Goal: Information Seeking & Learning: Check status

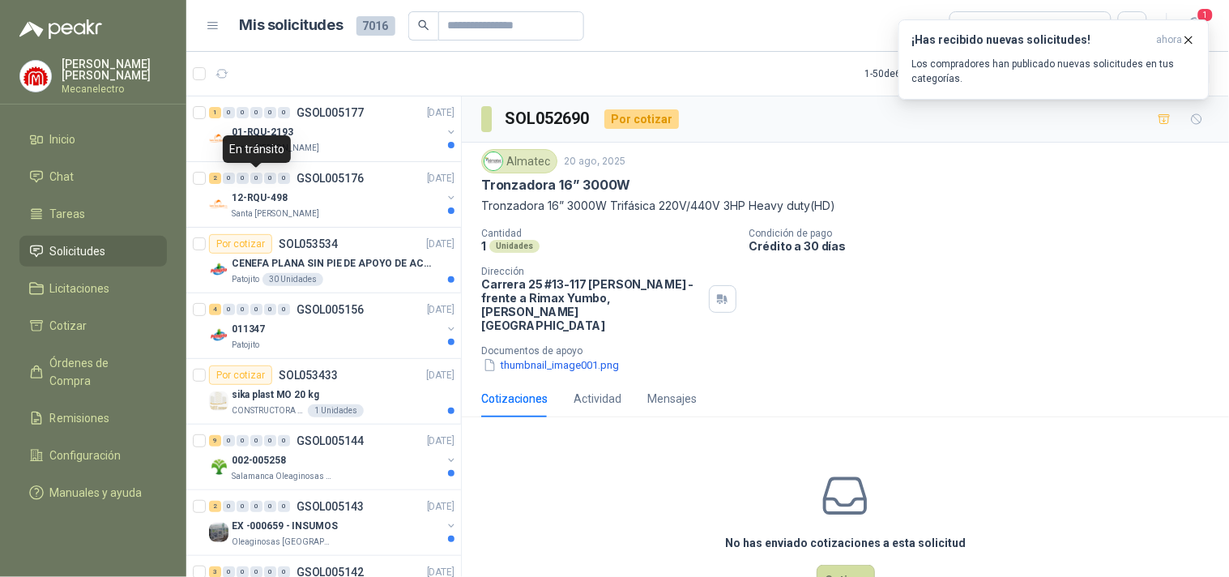
click at [270, 146] on div "En tránsito" at bounding box center [257, 149] width 68 height 28
click at [320, 135] on div "01-RQU-2193" at bounding box center [337, 131] width 210 height 19
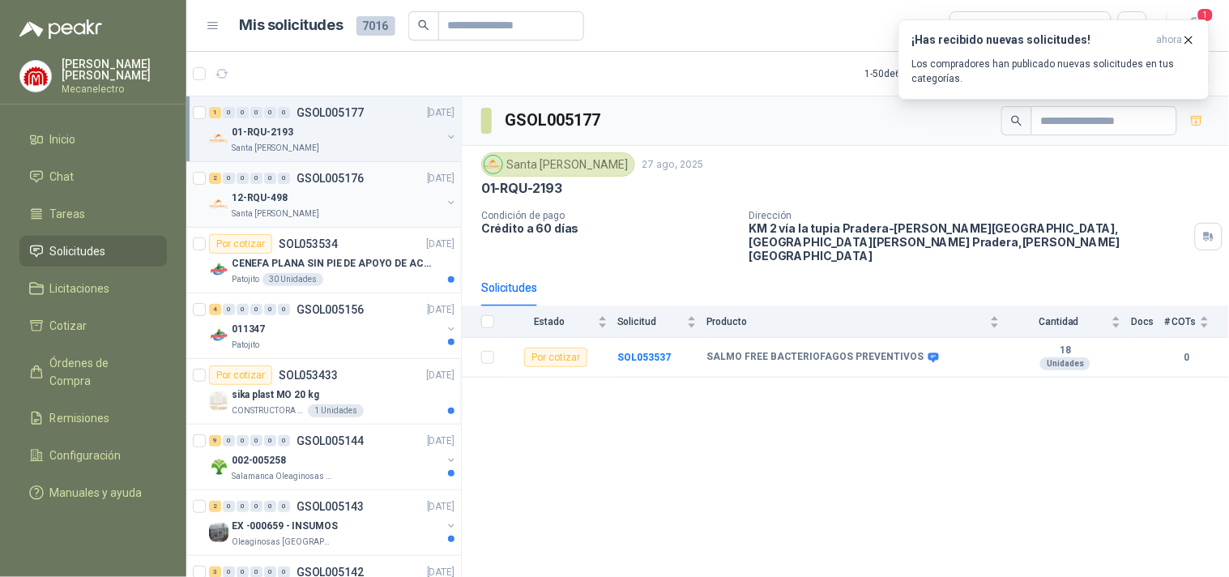
click at [347, 192] on div "12-RQU-498" at bounding box center [337, 197] width 210 height 19
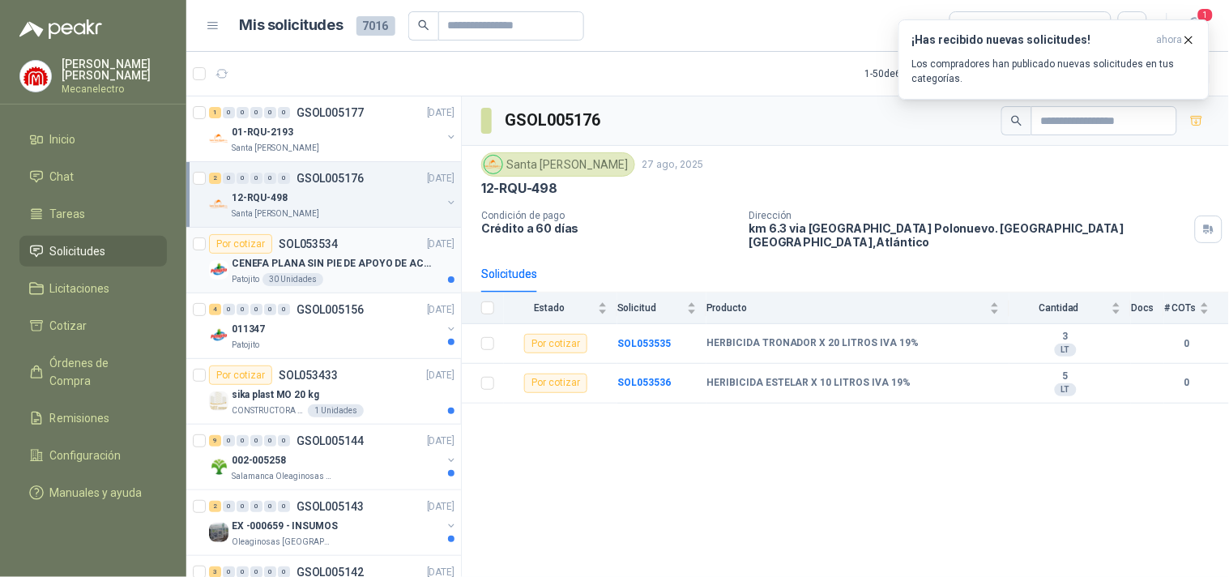
click at [357, 252] on div "Por cotizar SOL053534 [DATE]" at bounding box center [332, 243] width 246 height 19
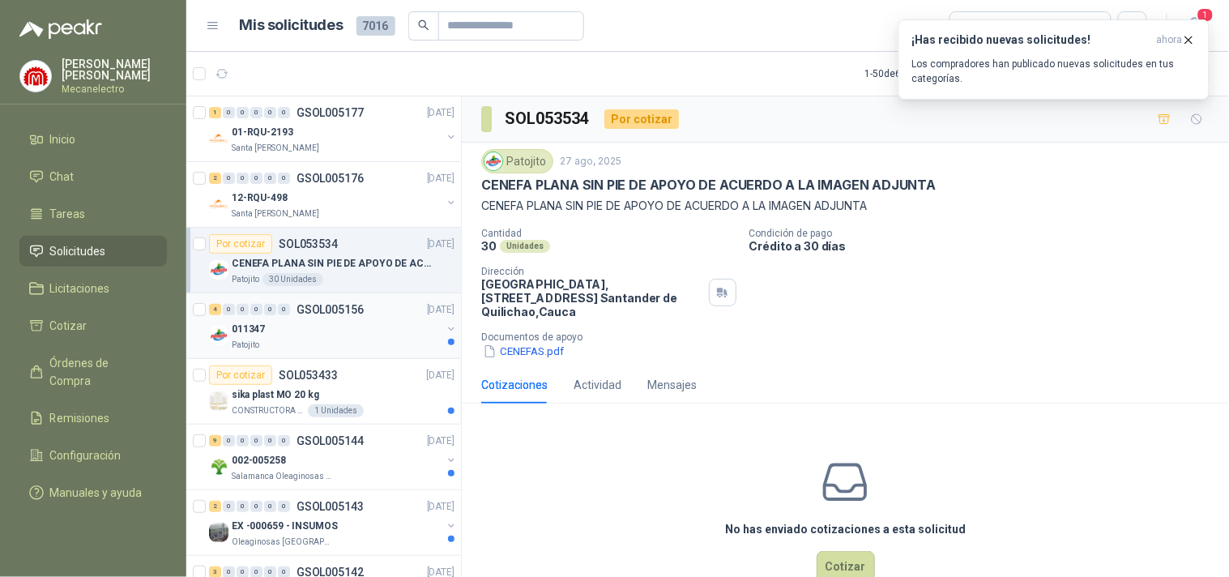
click at [320, 309] on p "GSOL005156" at bounding box center [330, 309] width 67 height 11
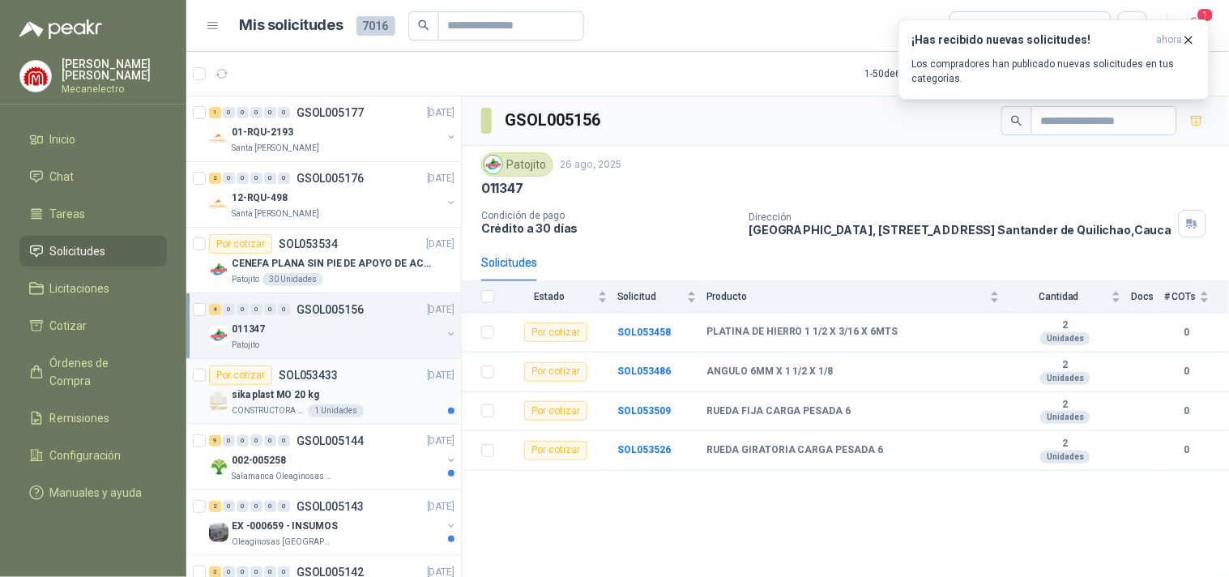
click at [344, 392] on div "sika plast MO 20 kg" at bounding box center [343, 394] width 223 height 19
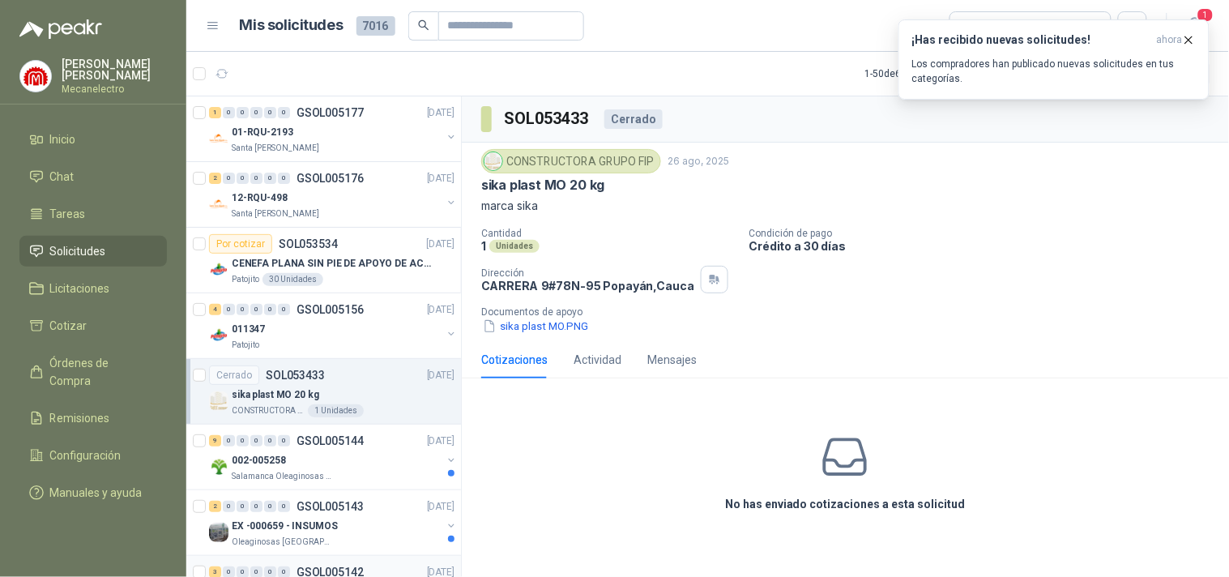
scroll to position [180, 0]
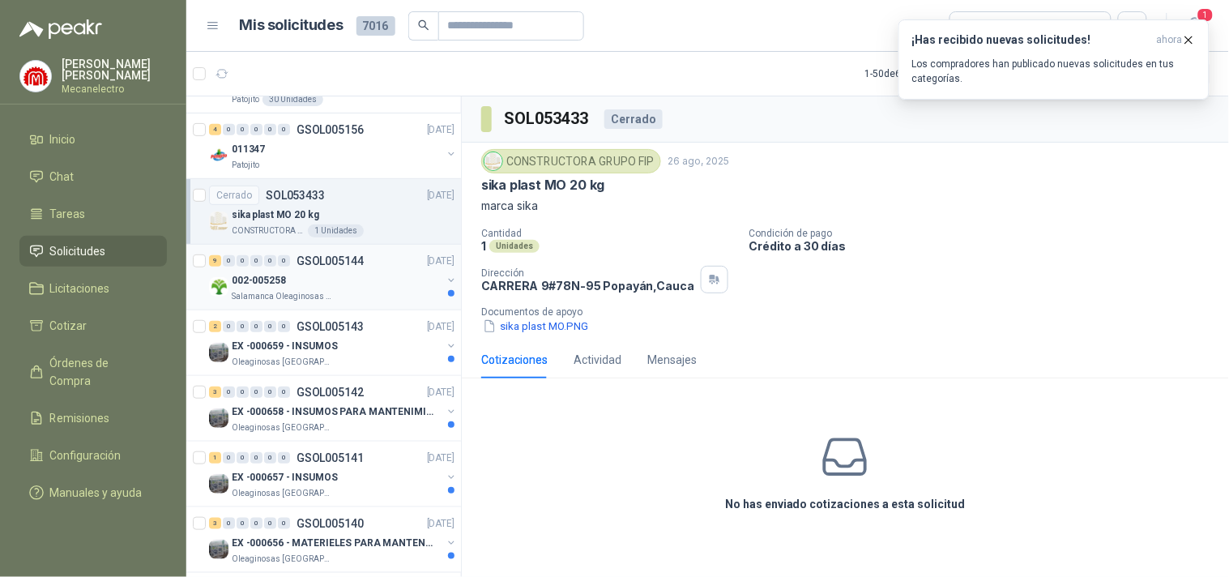
click at [382, 271] on div "002-005258" at bounding box center [337, 280] width 210 height 19
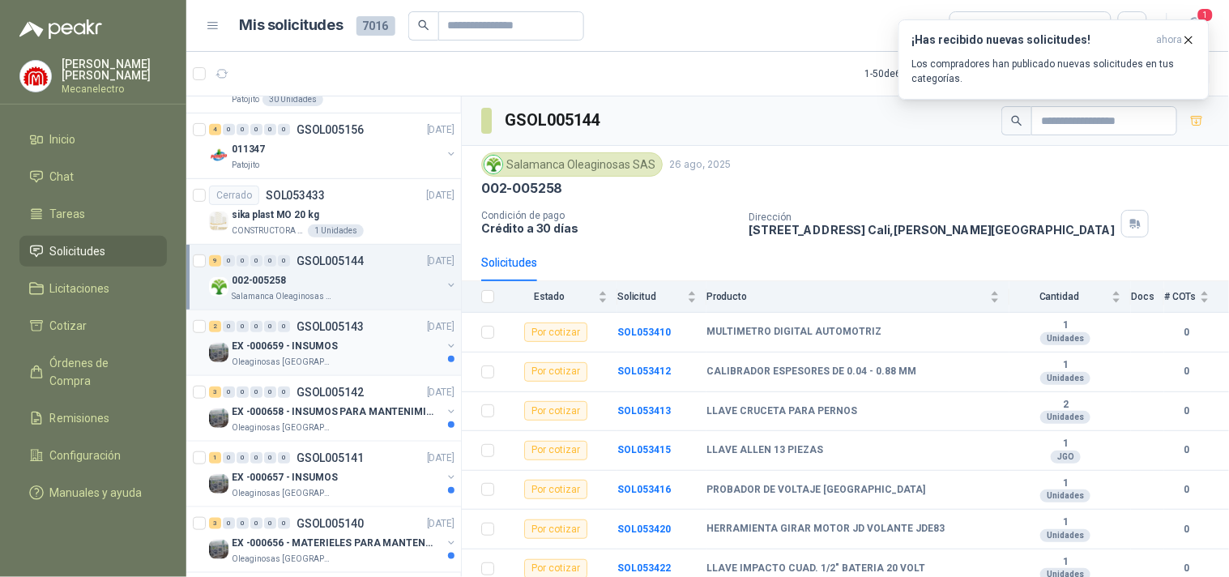
click at [389, 332] on div "2 0 0 0 0 0 GSOL005143 [DATE]" at bounding box center [333, 326] width 249 height 19
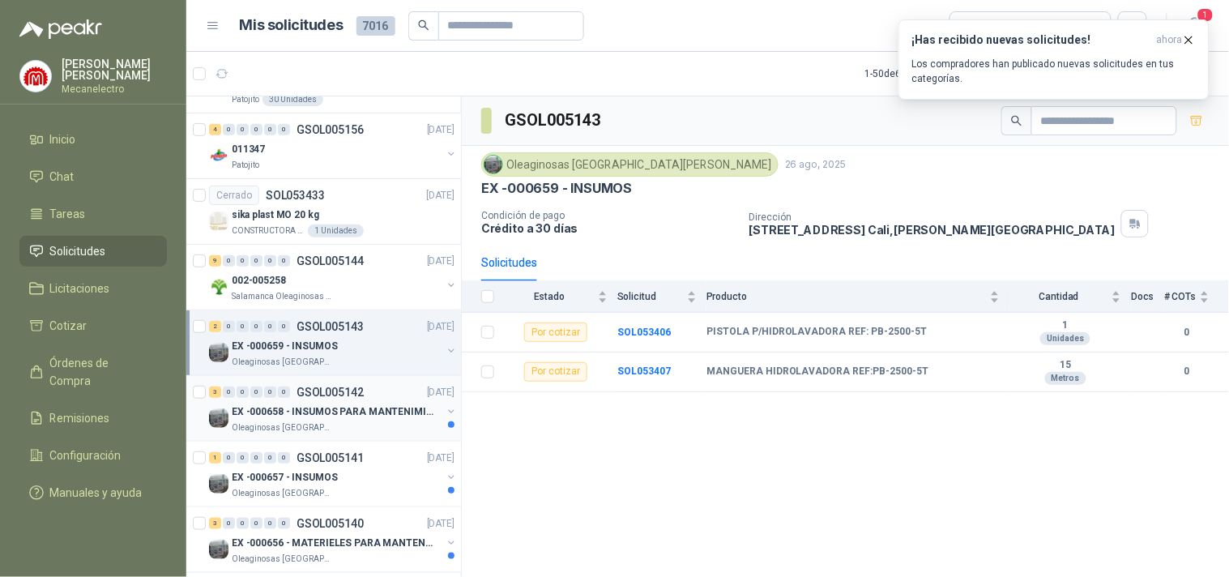
click at [327, 408] on p "EX -000658 - INSUMOS PARA MANTENIMIENTO MECANICO" at bounding box center [333, 411] width 202 height 15
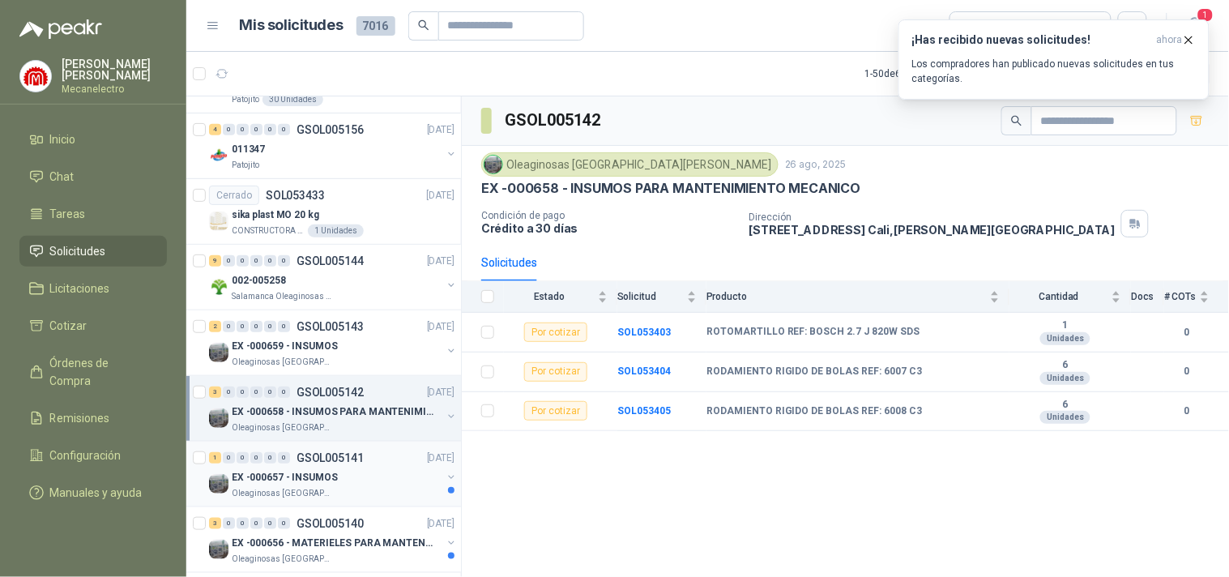
click at [318, 482] on p "EX -000657 - INSUMOS" at bounding box center [285, 477] width 106 height 15
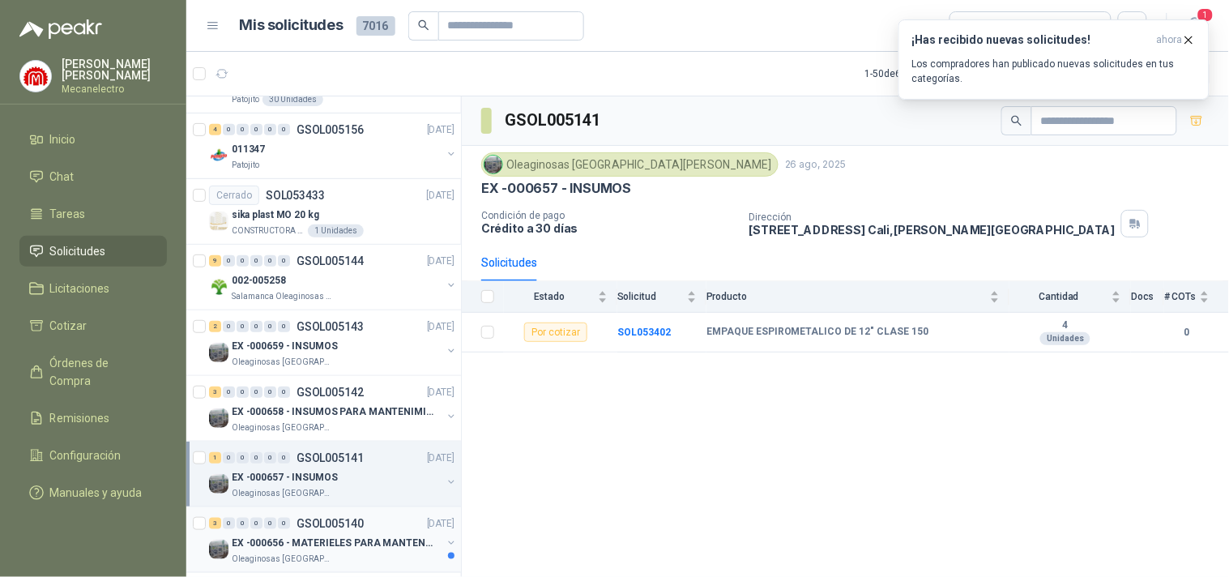
click at [322, 535] on div "EX -000656 - MATERIELES PARA MANTENIMIENTO MECANIC" at bounding box center [337, 542] width 210 height 19
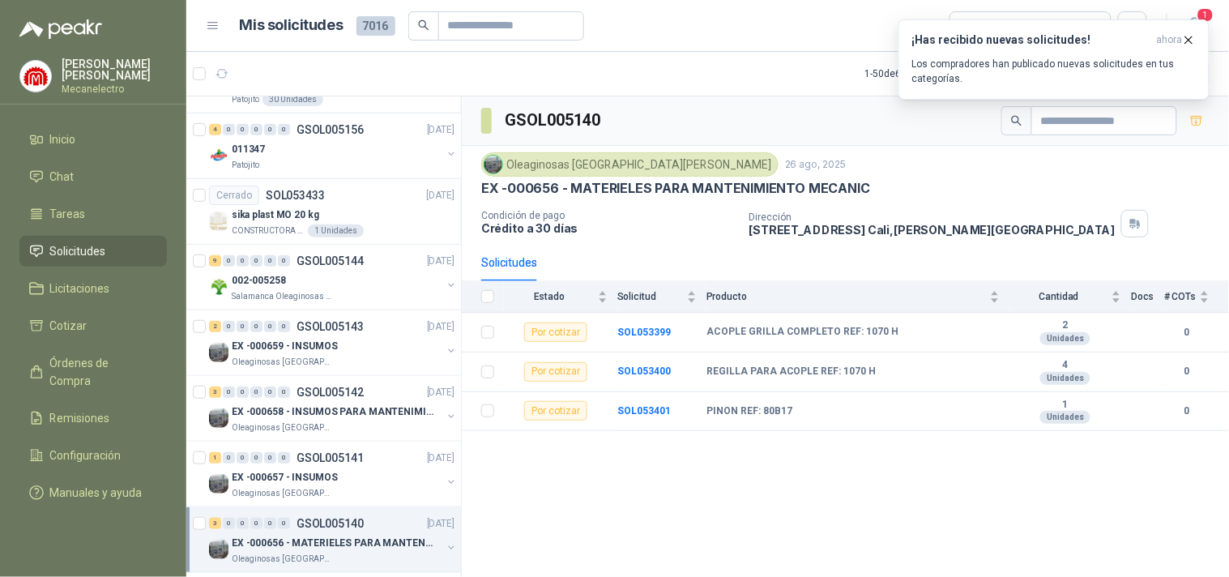
click at [198, 531] on div at bounding box center [201, 540] width 16 height 52
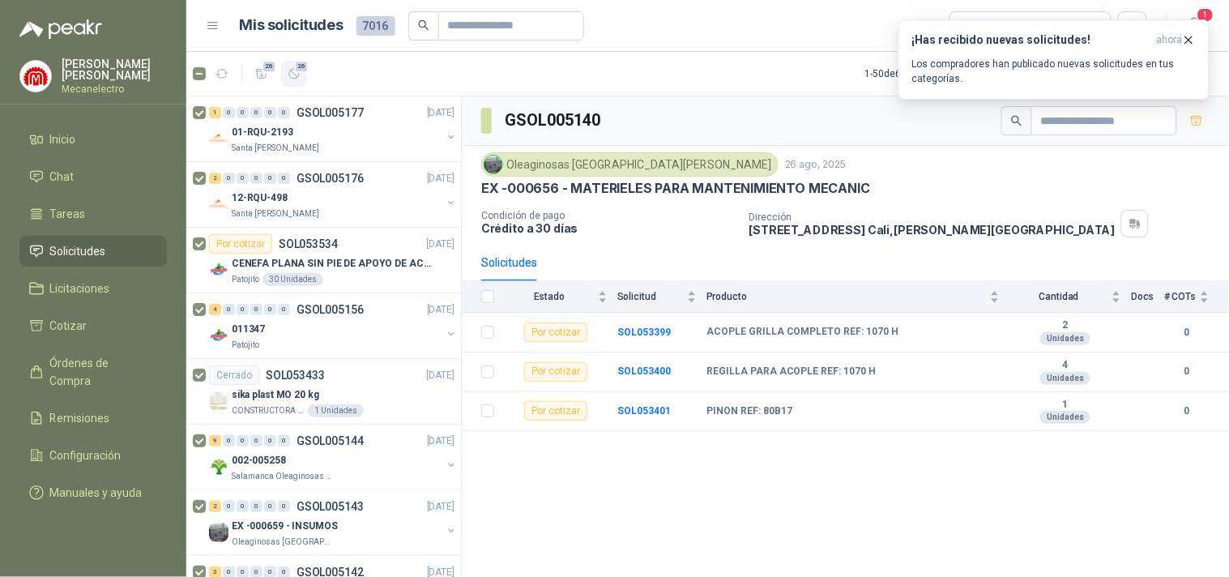
click at [292, 77] on icon "button" at bounding box center [295, 74] width 14 height 14
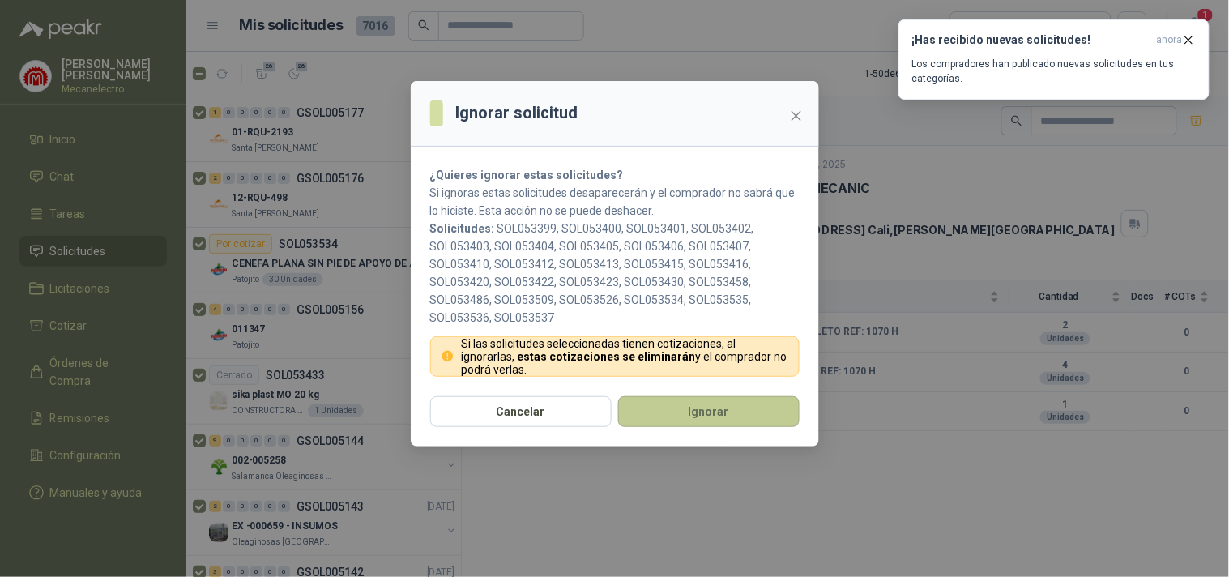
click at [650, 408] on button "Ignorar" at bounding box center [708, 411] width 181 height 31
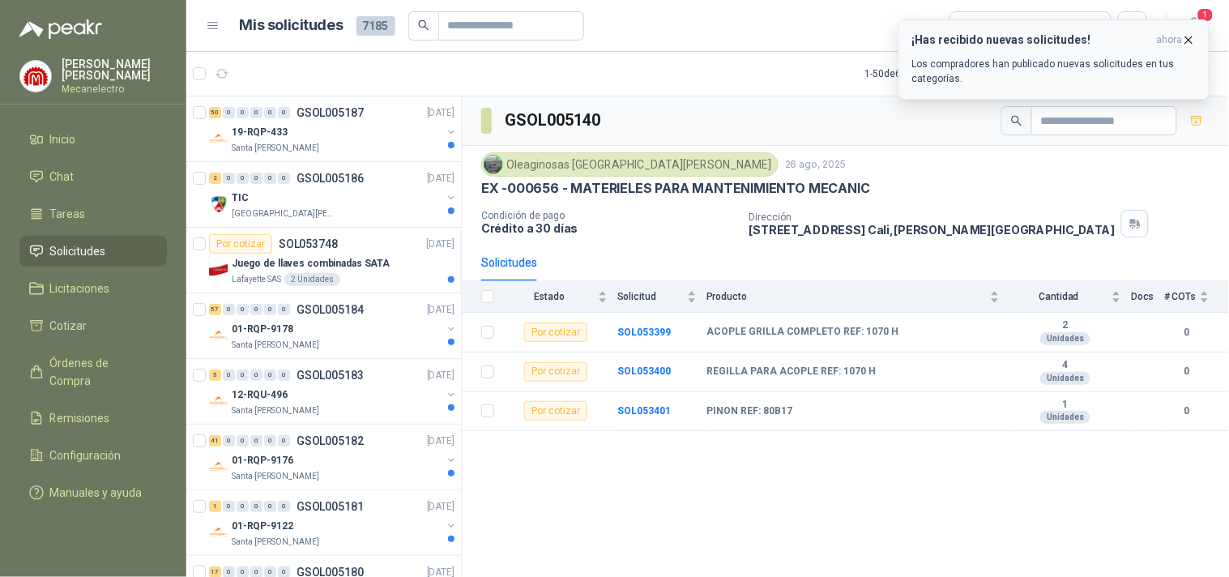
click at [1196, 39] on icon "button" at bounding box center [1189, 40] width 14 height 14
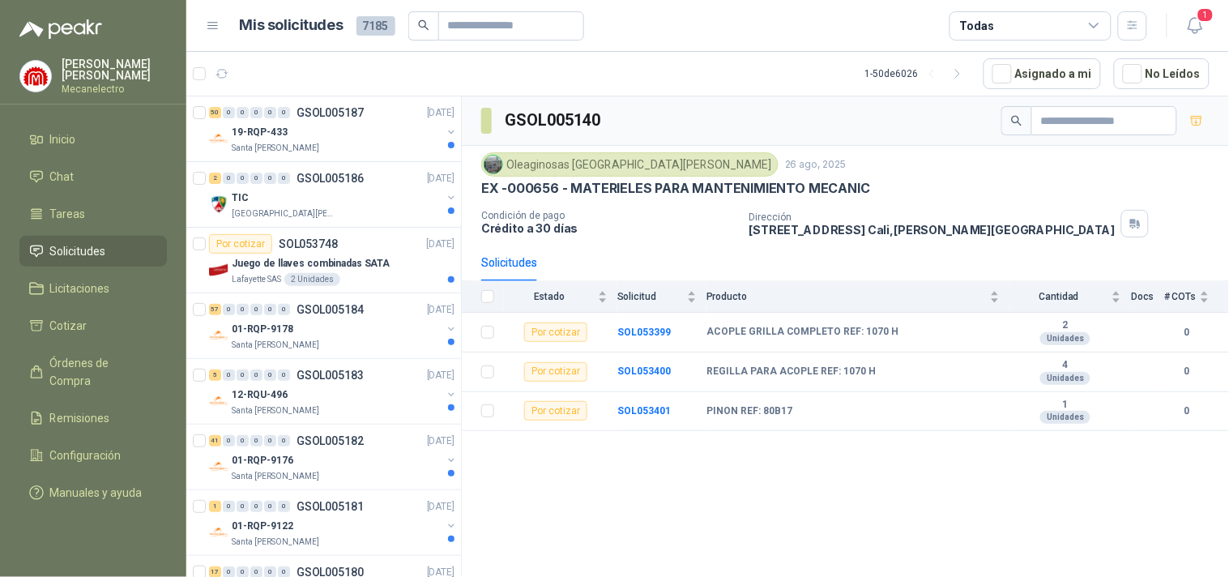
click at [1095, 23] on icon at bounding box center [1094, 26] width 15 height 15
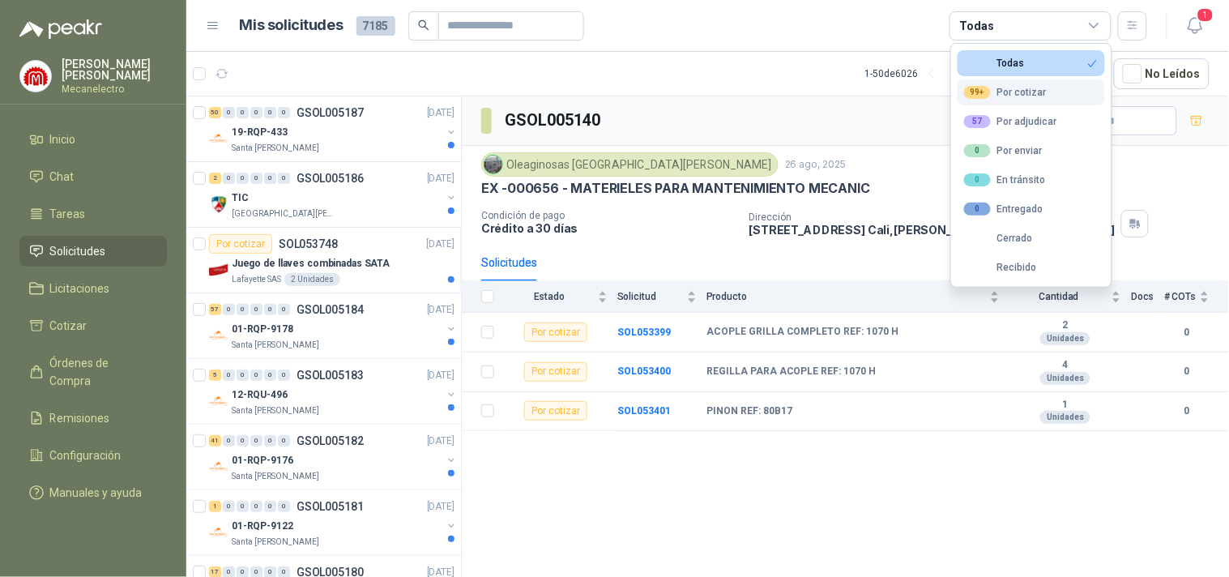
click at [1010, 90] on div "99+ Por cotizar" at bounding box center [1005, 92] width 83 height 13
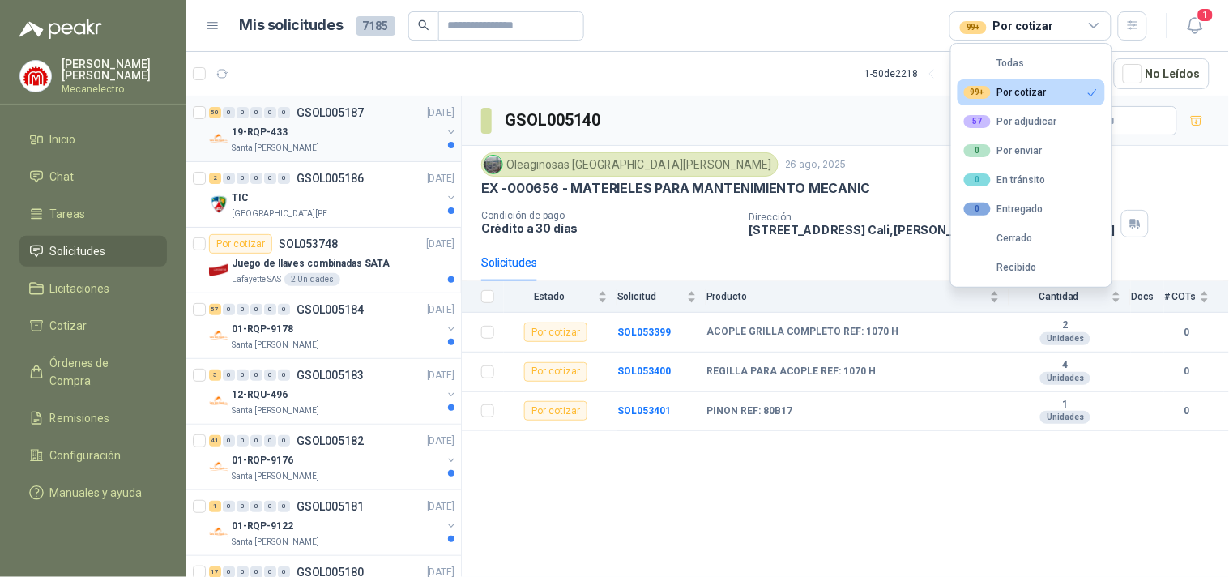
click at [325, 110] on p "GSOL005187" at bounding box center [330, 112] width 67 height 11
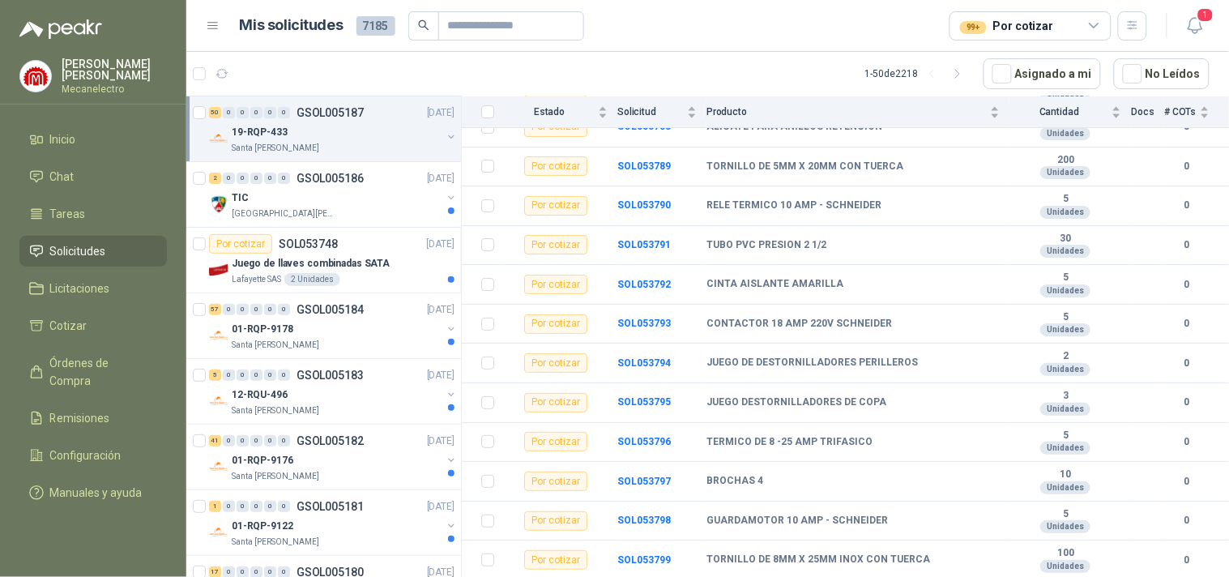
scroll to position [1727, 0]
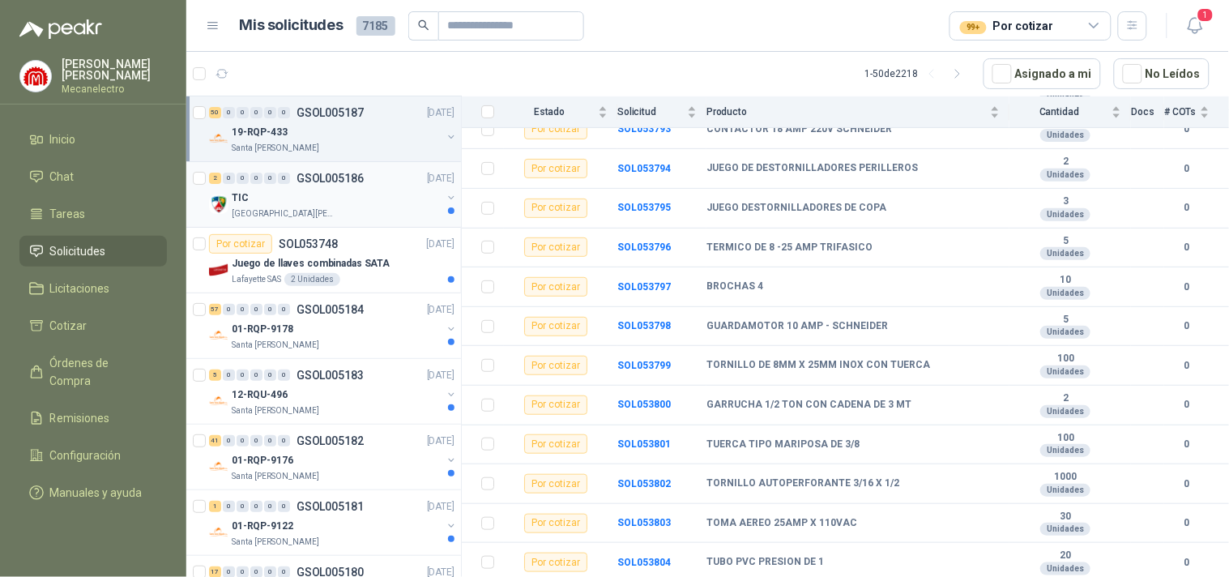
click at [322, 199] on div "TIC" at bounding box center [337, 197] width 210 height 19
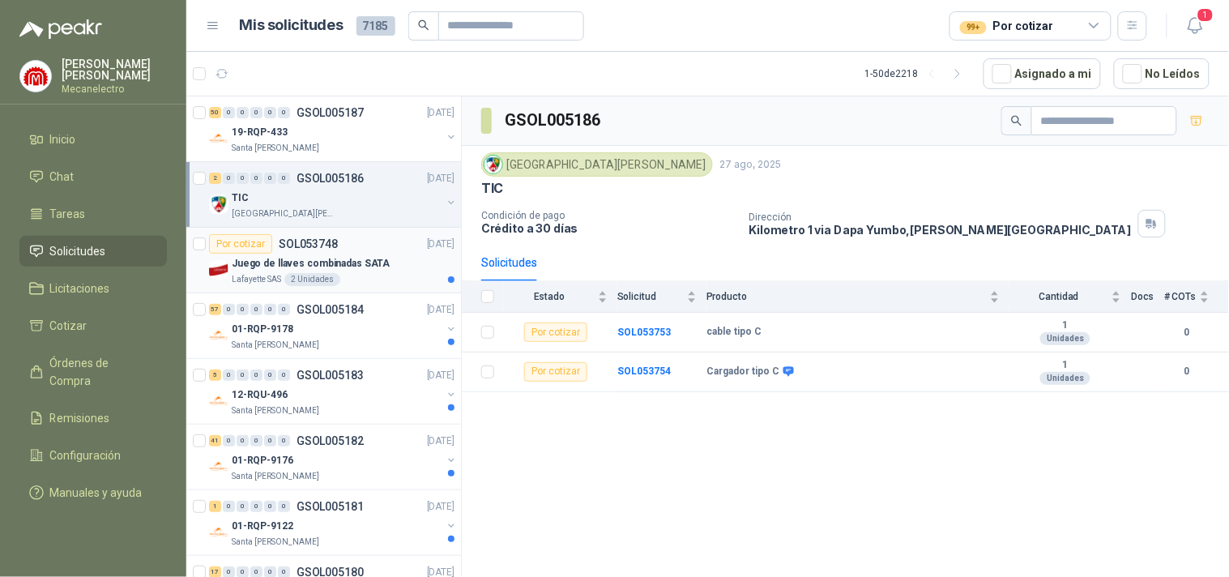
click at [301, 258] on p "Juego de llaves combinadas SATA" at bounding box center [311, 263] width 158 height 15
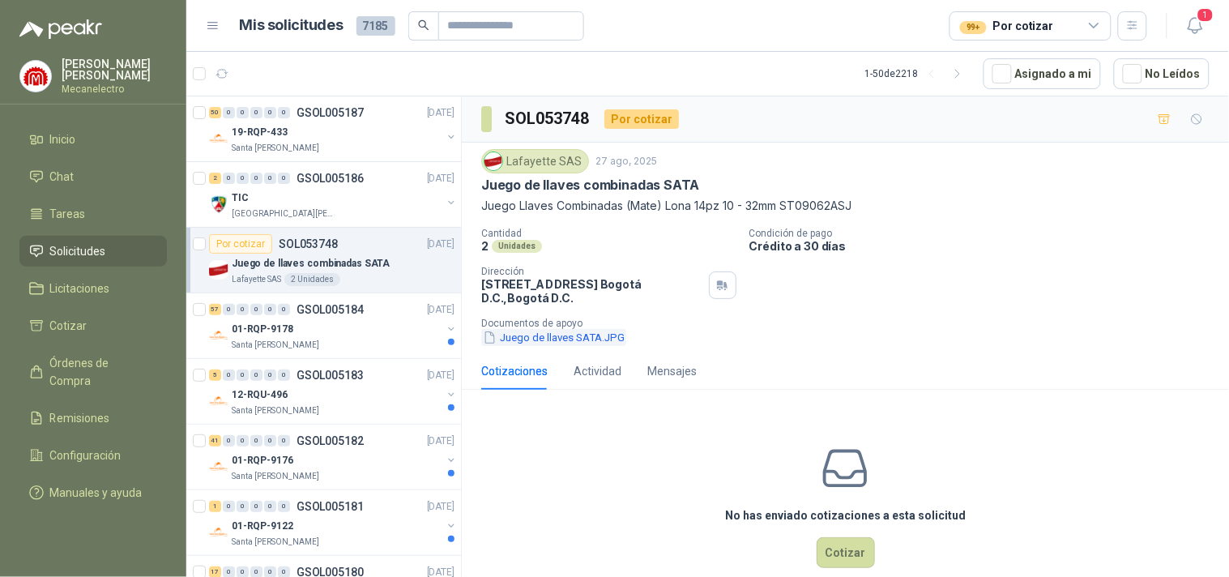
click at [563, 333] on button "Juego de llaves SATA.JPG" at bounding box center [553, 337] width 145 height 17
click at [314, 327] on div "01-RQP-9178" at bounding box center [337, 328] width 210 height 19
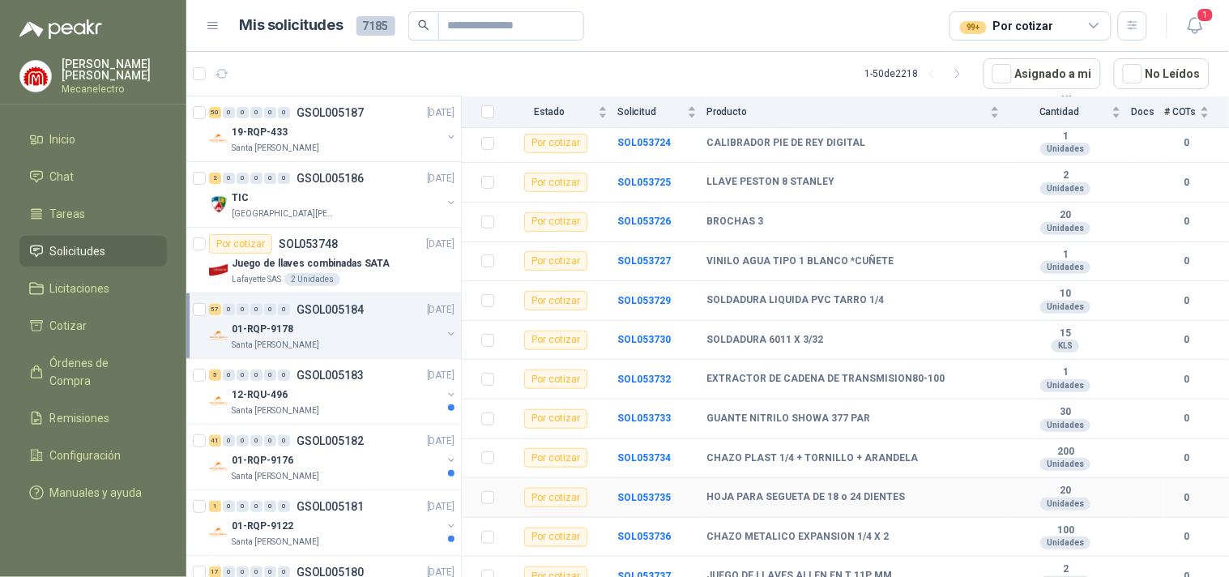
scroll to position [2005, 0]
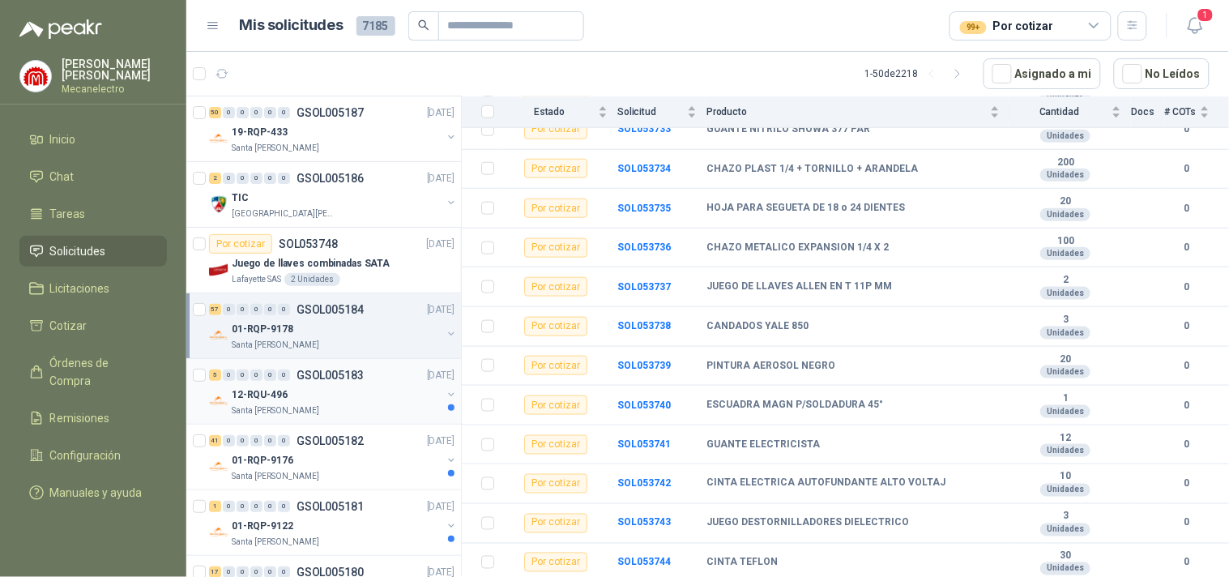
click at [339, 391] on div "12-RQU-496" at bounding box center [337, 394] width 210 height 19
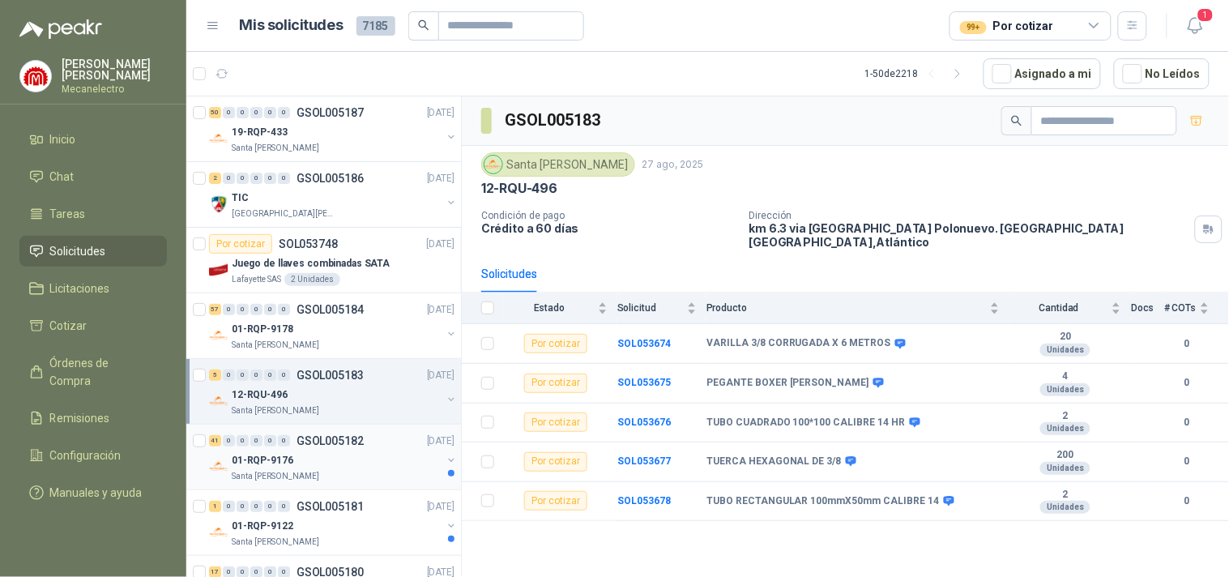
click at [346, 450] on div "01-RQP-9176" at bounding box center [337, 459] width 210 height 19
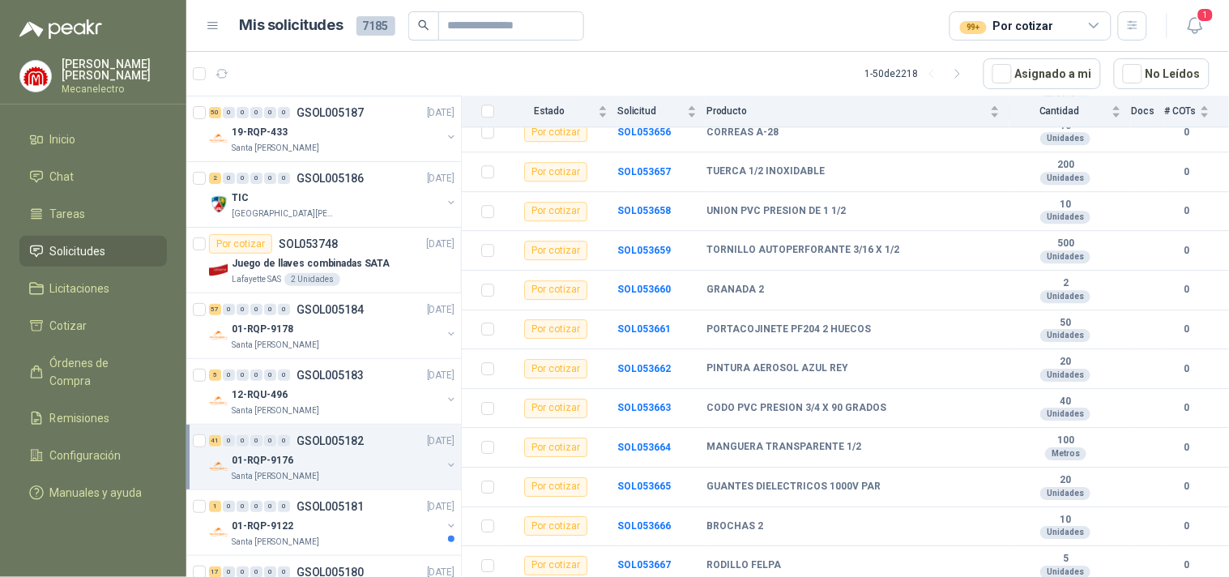
scroll to position [1370, 0]
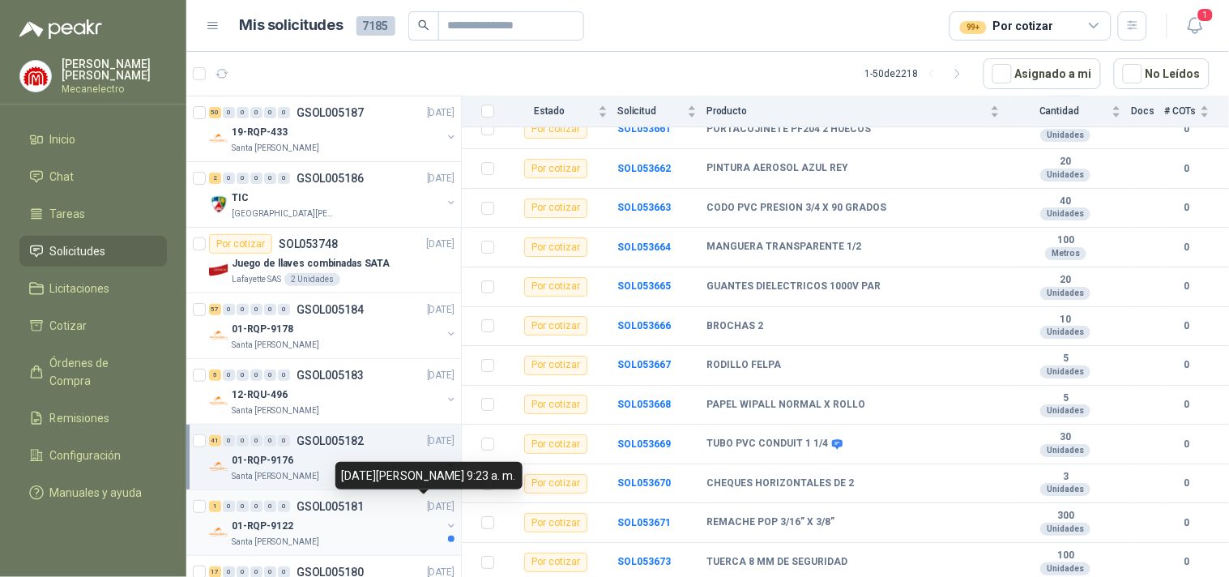
click at [427, 510] on p "[DATE]" at bounding box center [441, 506] width 28 height 15
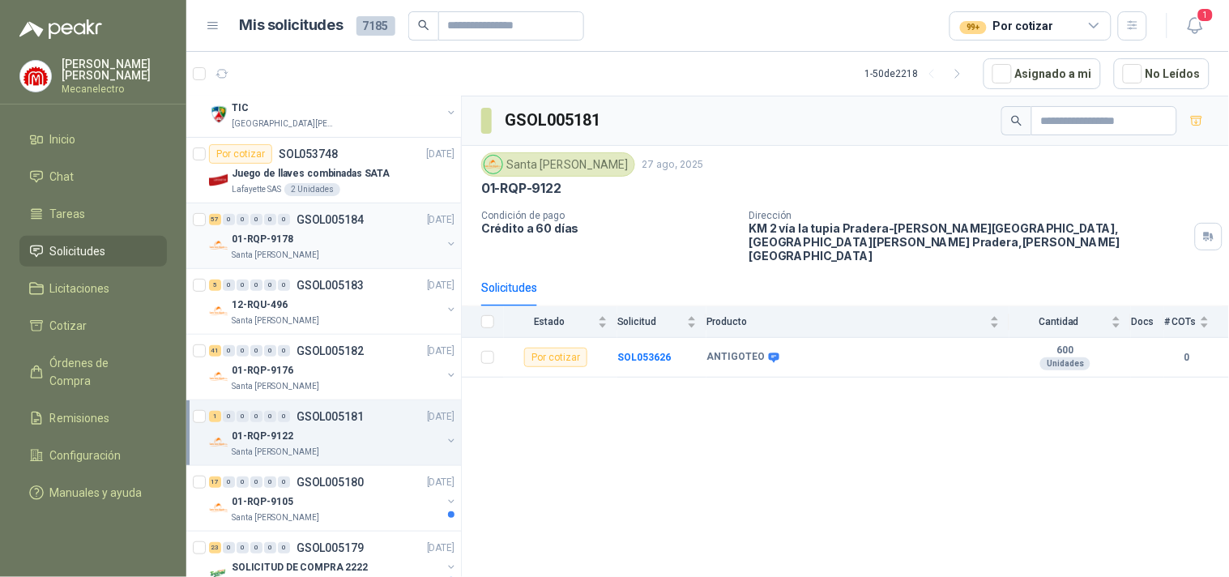
scroll to position [180, 0]
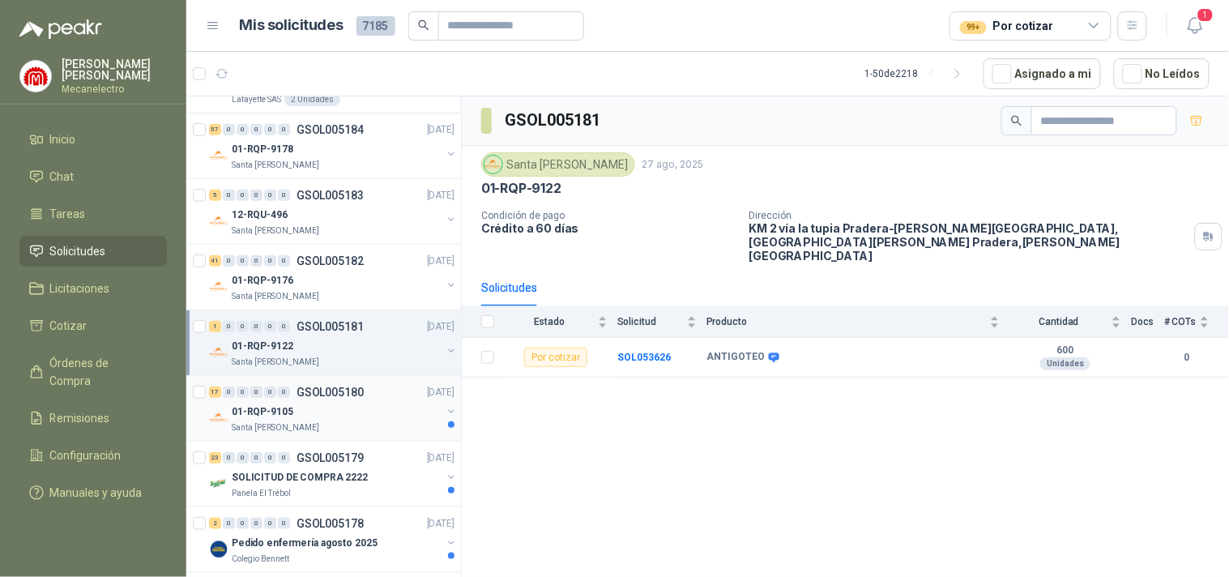
click at [365, 418] on div "01-RQP-9105" at bounding box center [337, 411] width 210 height 19
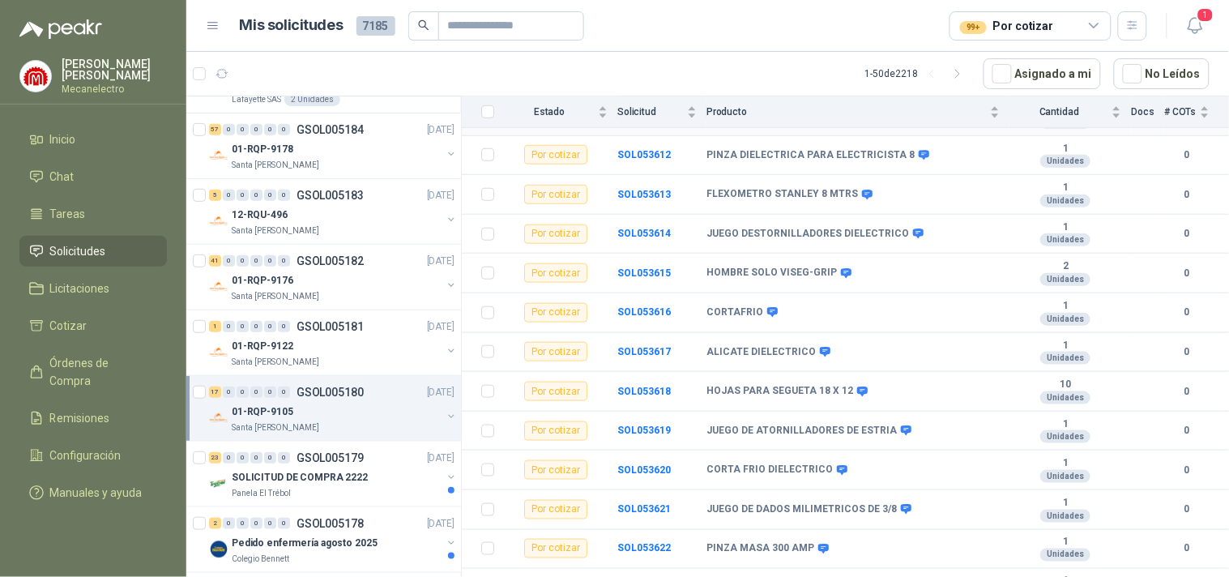
scroll to position [416, 0]
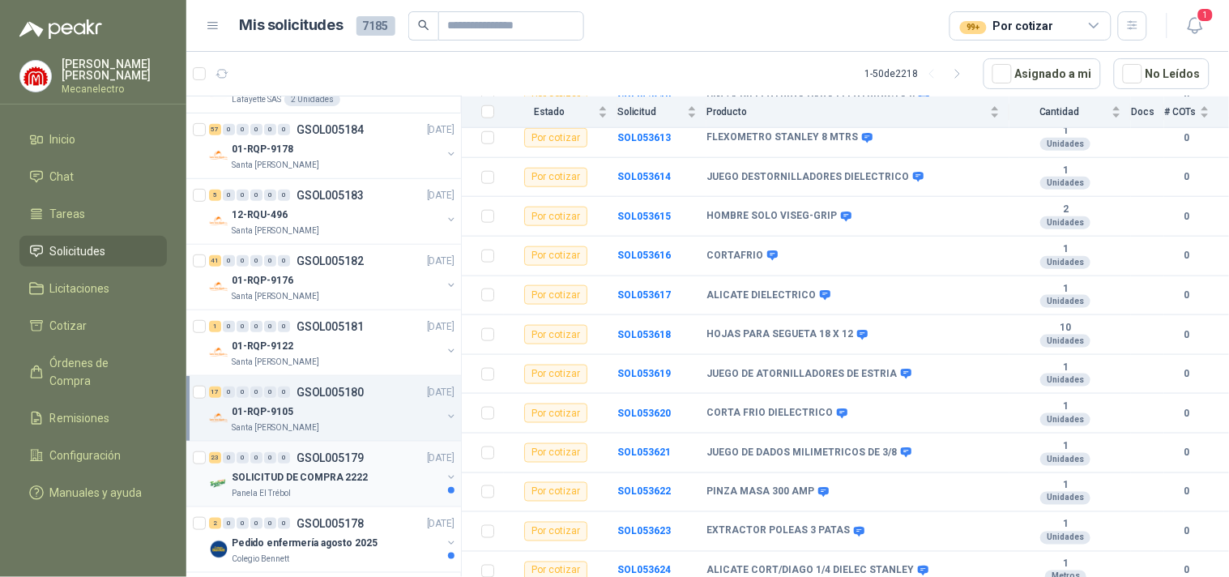
click at [351, 480] on p "SOLICITUD DE COMPRA 2222" at bounding box center [300, 477] width 136 height 15
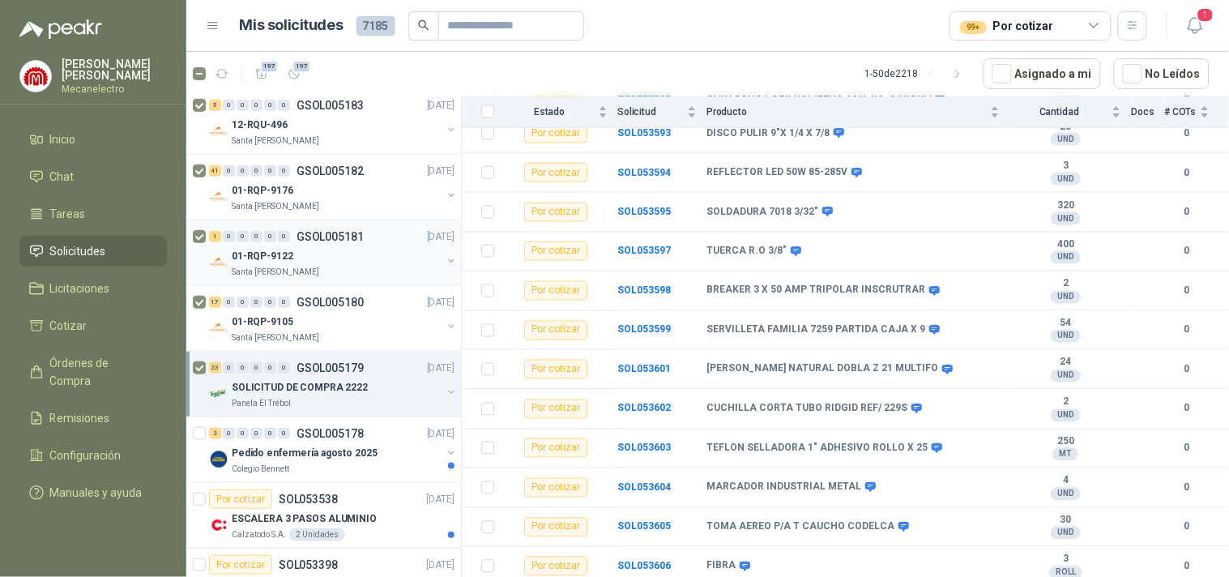
scroll to position [360, 0]
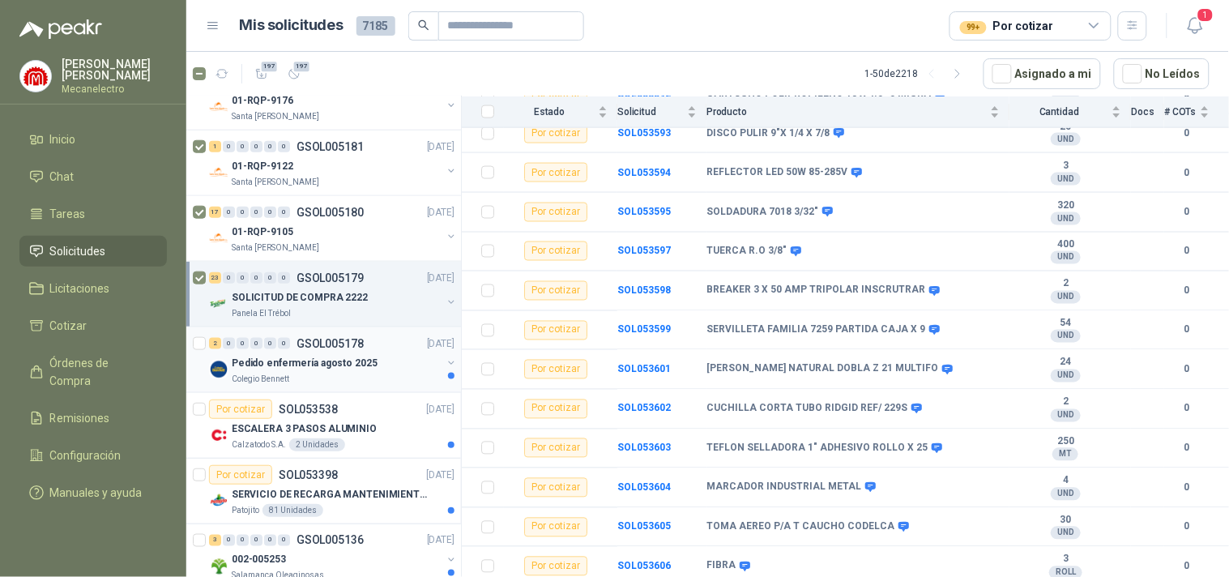
click at [328, 361] on p "Pedido enfermería agosto 2025" at bounding box center [305, 363] width 146 height 15
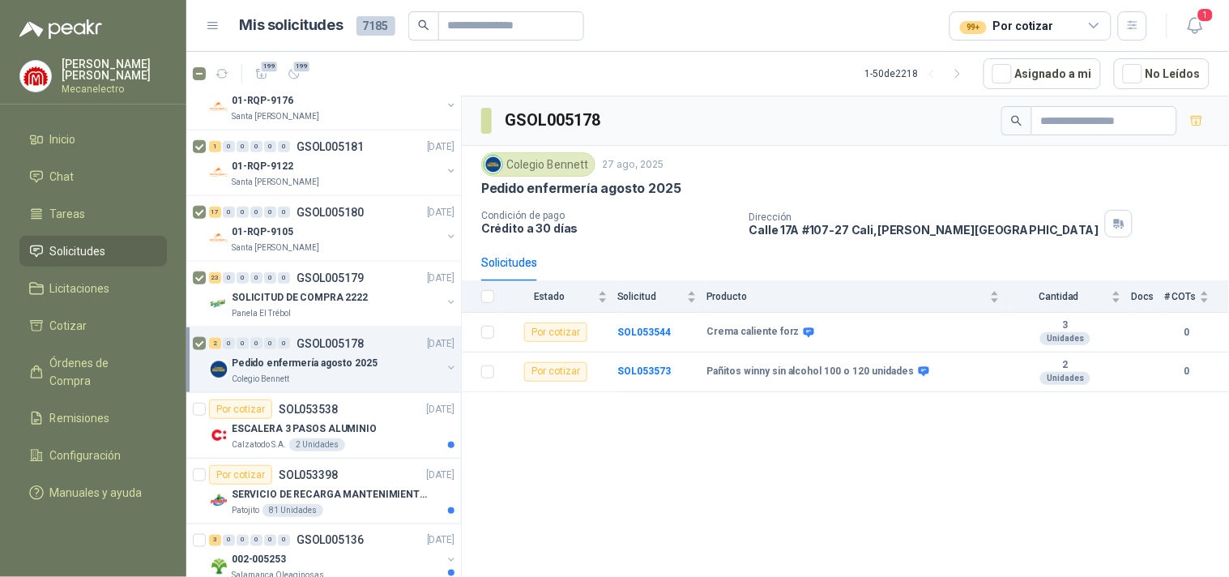
click at [319, 371] on div "Pedido enfermería agosto 2025" at bounding box center [337, 362] width 210 height 19
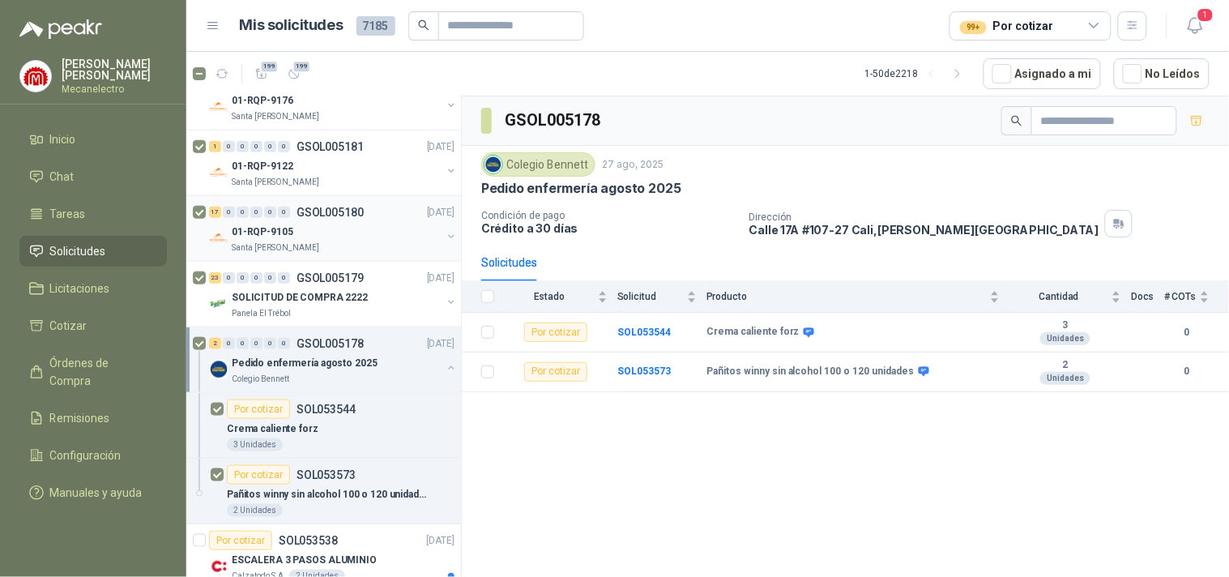
click at [350, 220] on div "17 0 0 0 0 0 GSOL005180 [DATE]" at bounding box center [333, 212] width 249 height 19
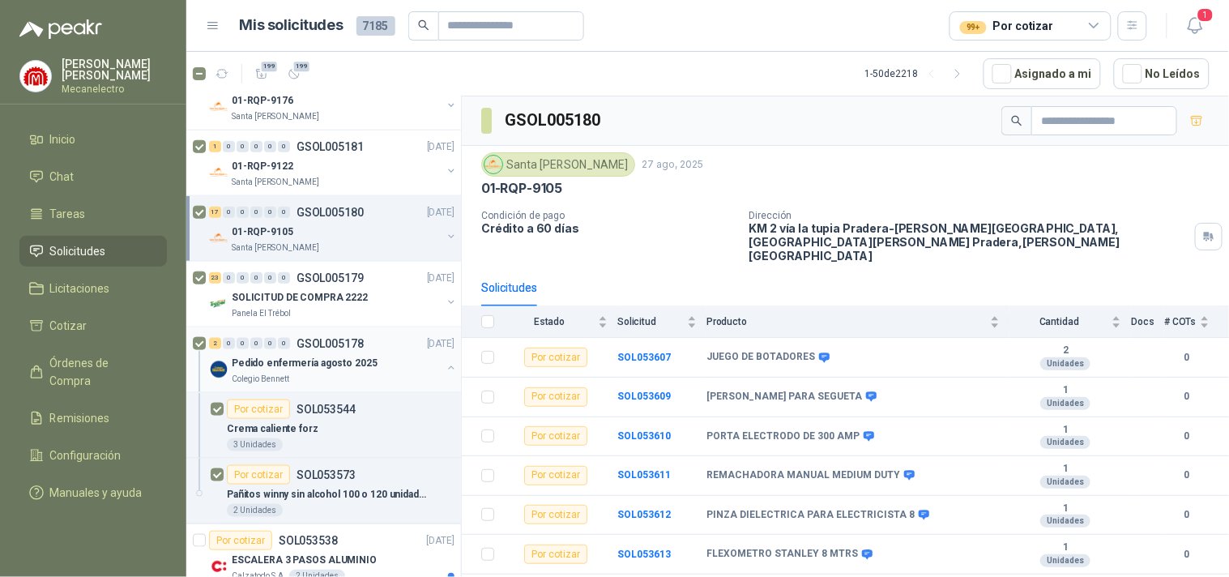
click at [445, 365] on button "button" at bounding box center [451, 367] width 13 height 13
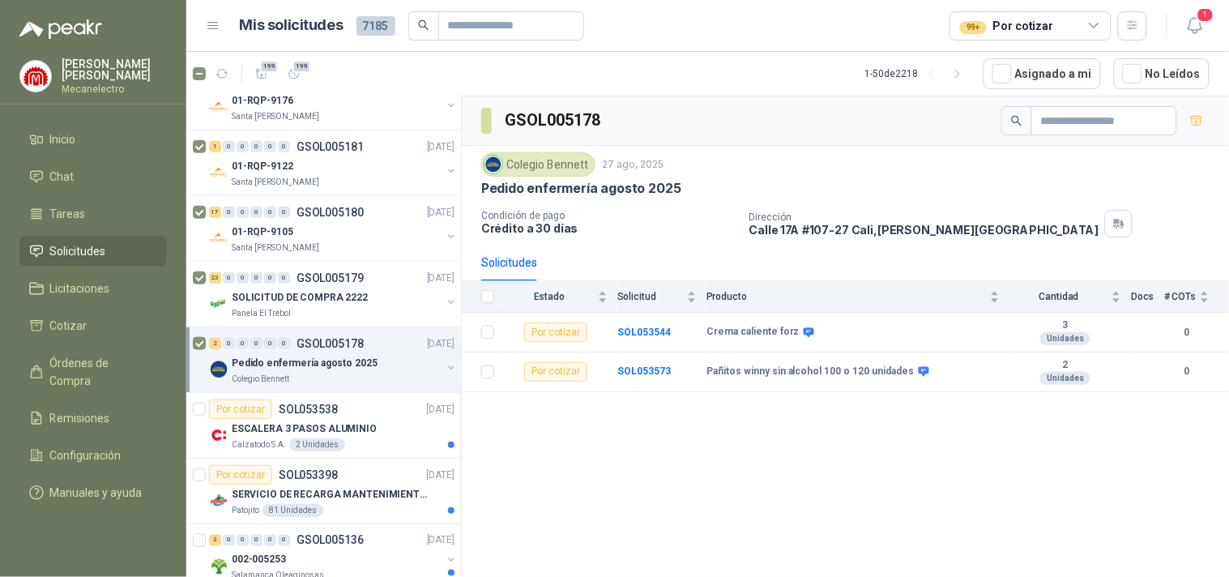
scroll to position [450, 0]
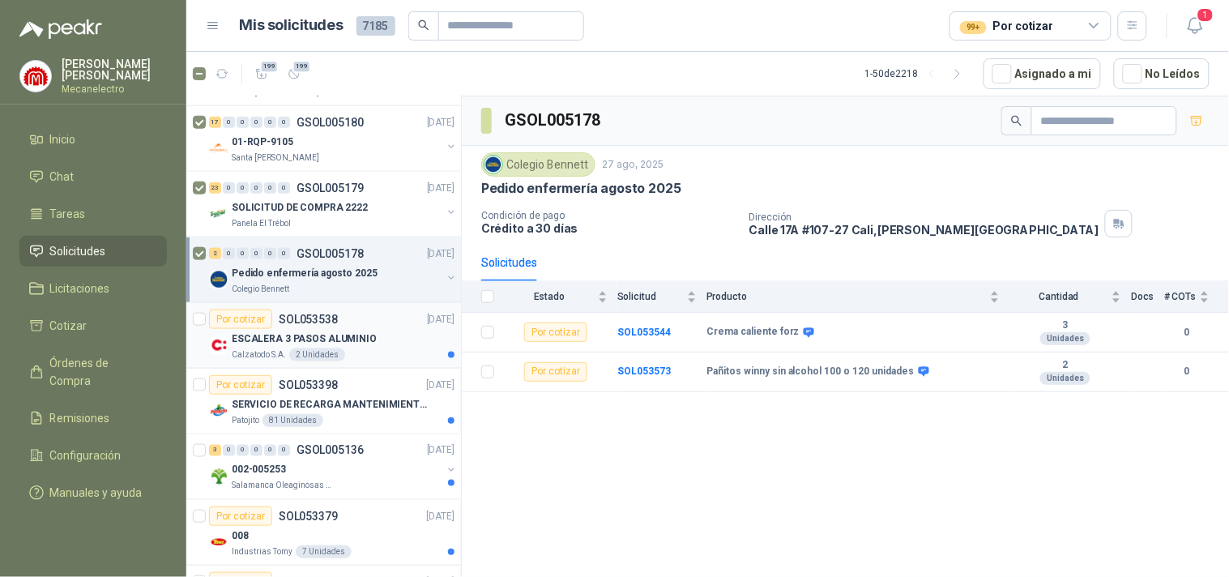
click at [371, 324] on div "Por cotizar SOL053538 [DATE]" at bounding box center [332, 319] width 246 height 19
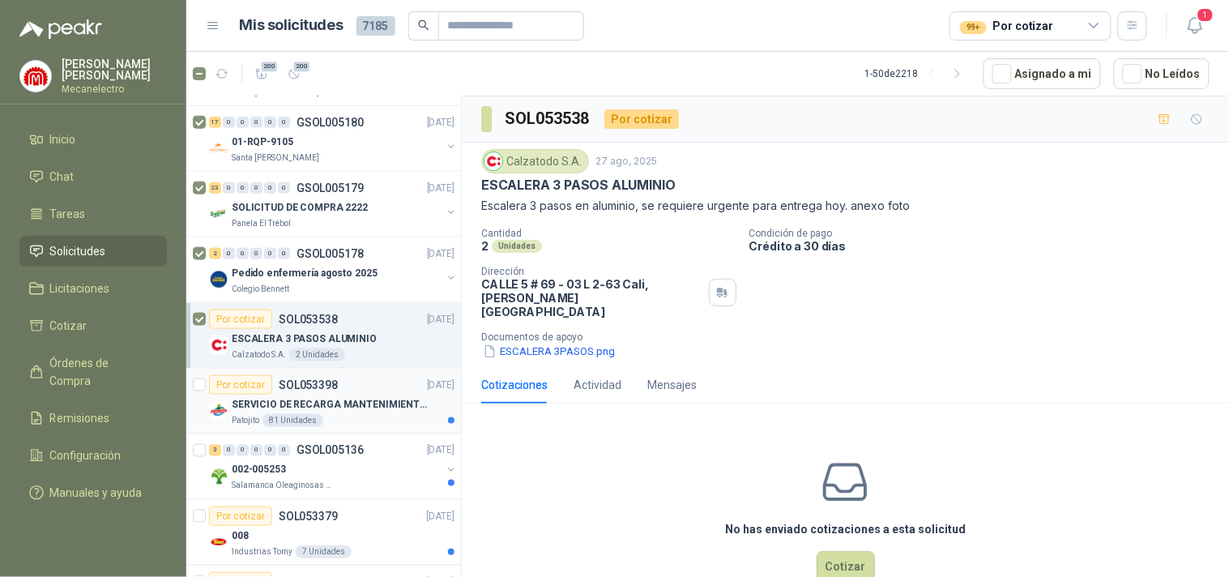
click at [358, 409] on p "SERVICIO DE RECARGA MANTENIMIENTO Y PRESTAMOS DE EXTINTORES" at bounding box center [333, 404] width 202 height 15
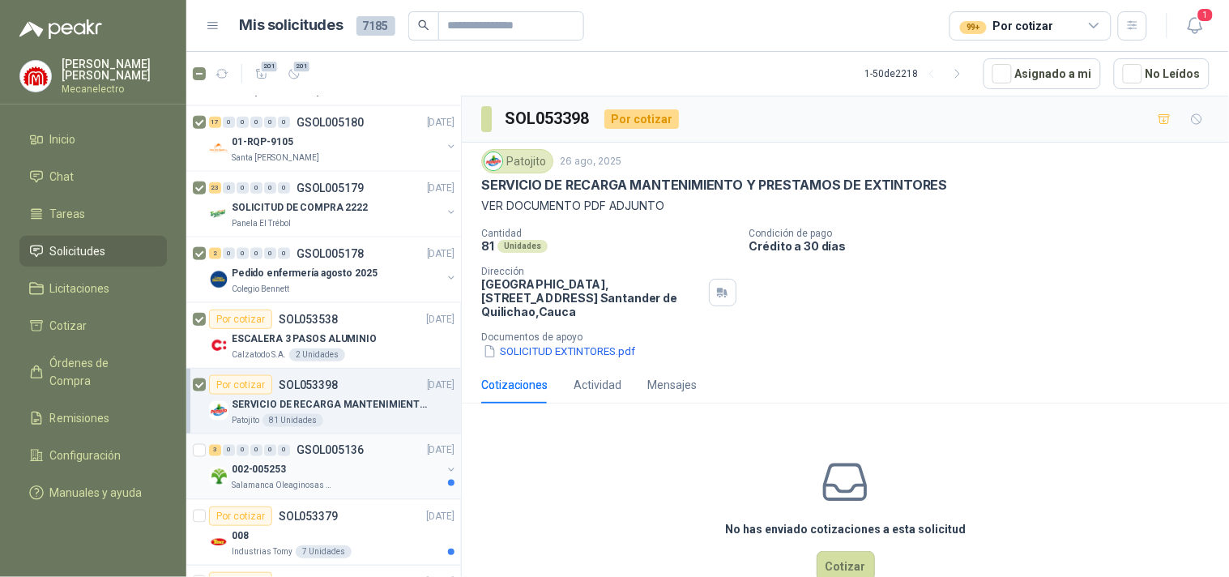
click at [346, 476] on div "002-005253" at bounding box center [337, 469] width 210 height 19
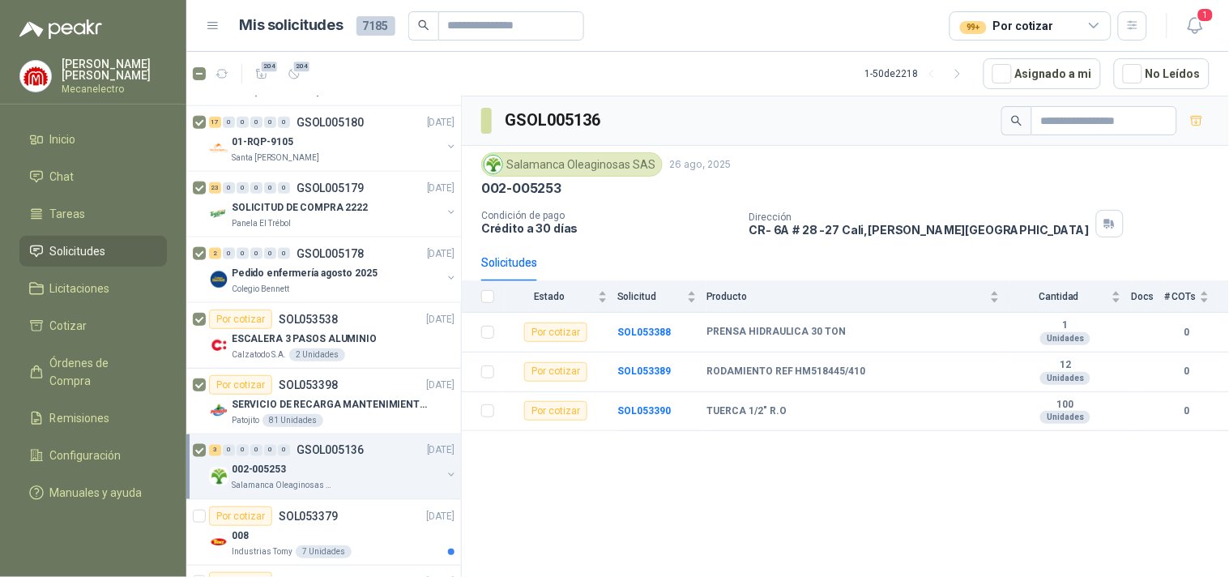
scroll to position [540, 0]
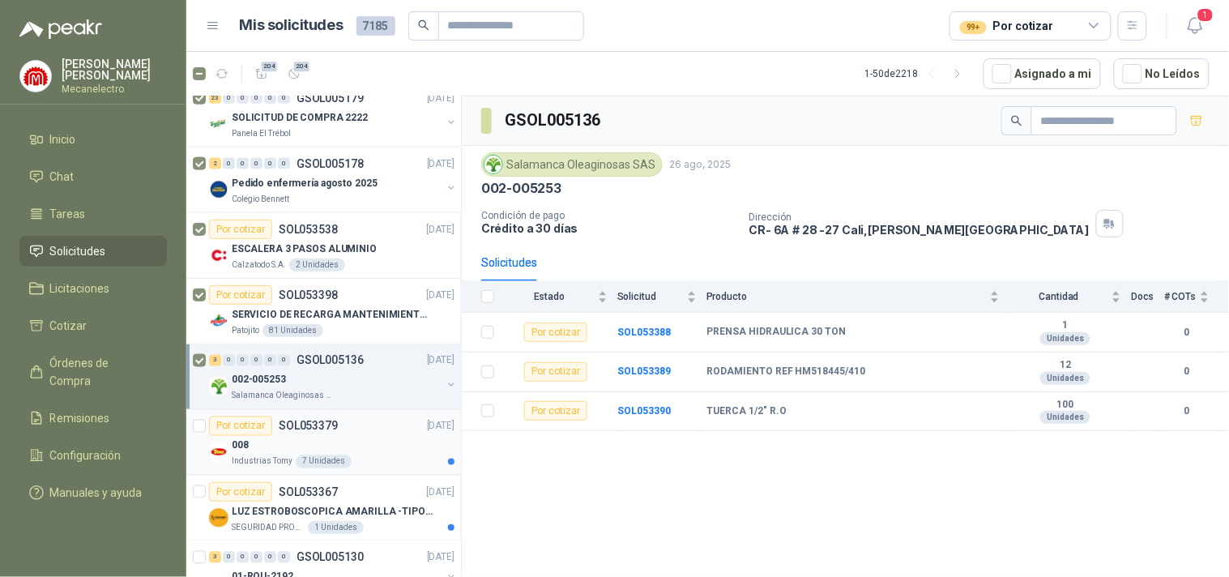
click at [368, 425] on div "Por cotizar SOL053379 [DATE]" at bounding box center [332, 425] width 246 height 19
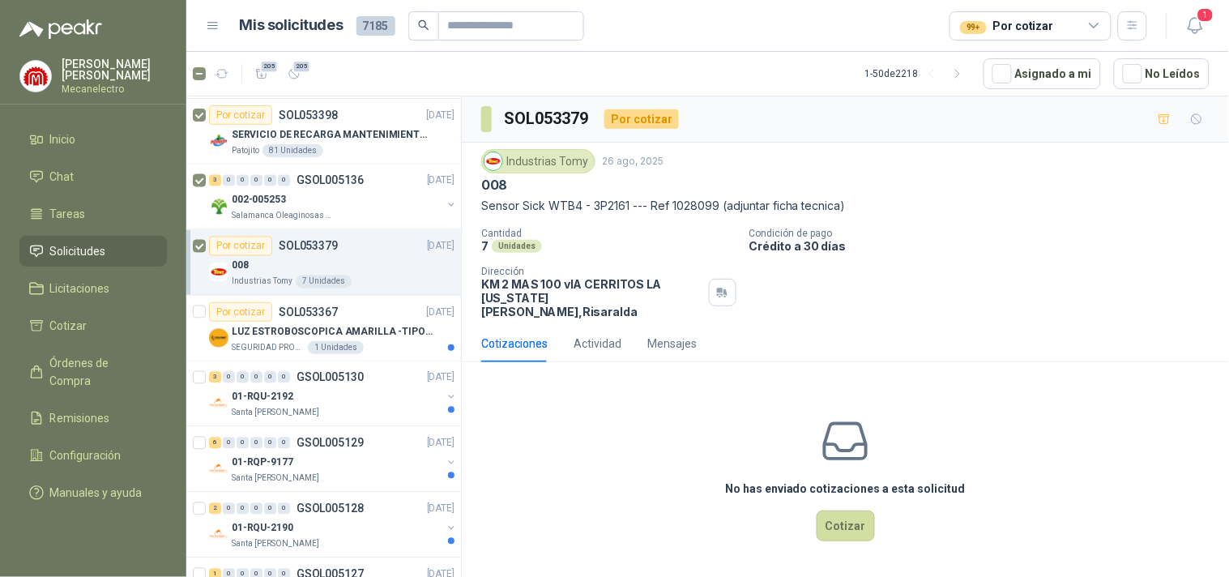
scroll to position [810, 0]
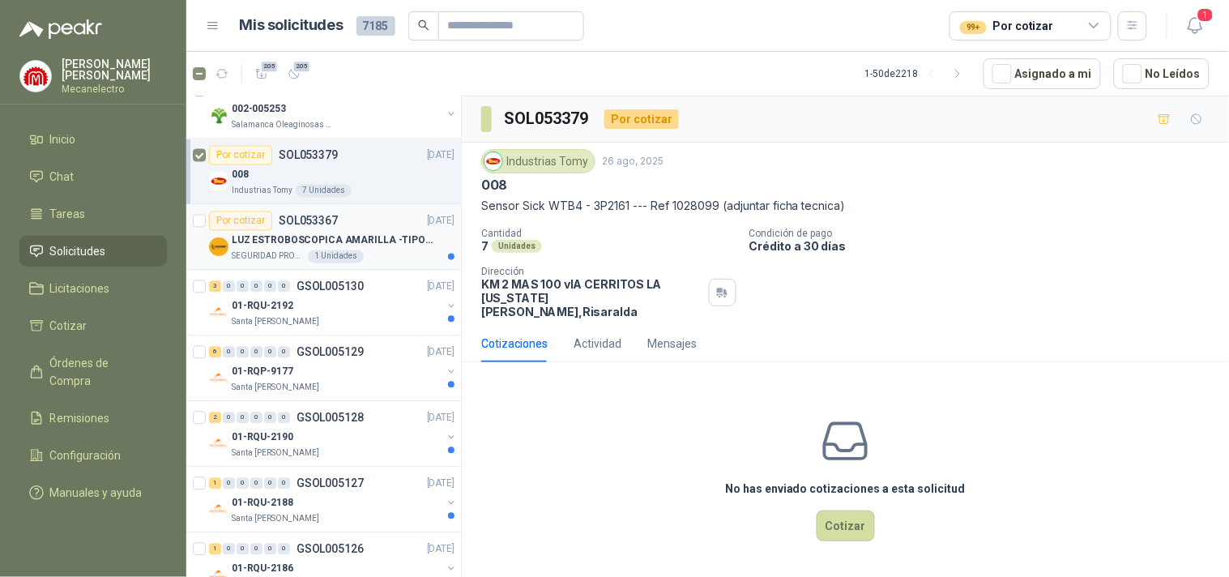
click at [403, 254] on div "SEGURIDAD PROVISER LTDA 1 Unidades" at bounding box center [343, 256] width 223 height 13
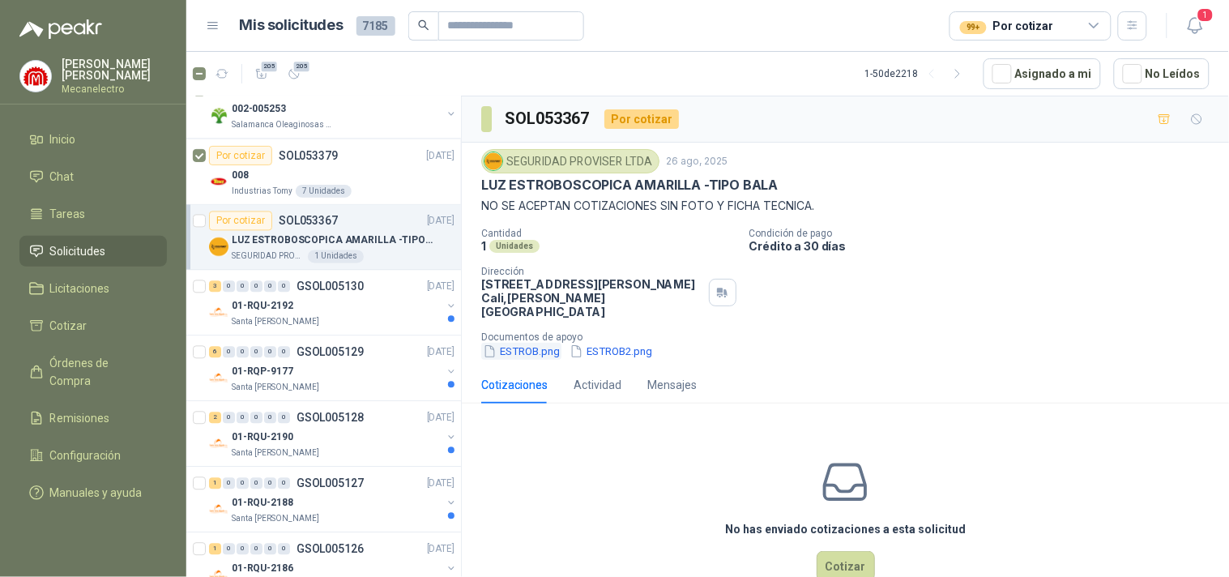
click at [541, 348] on button "ESTROB.png" at bounding box center [521, 351] width 80 height 17
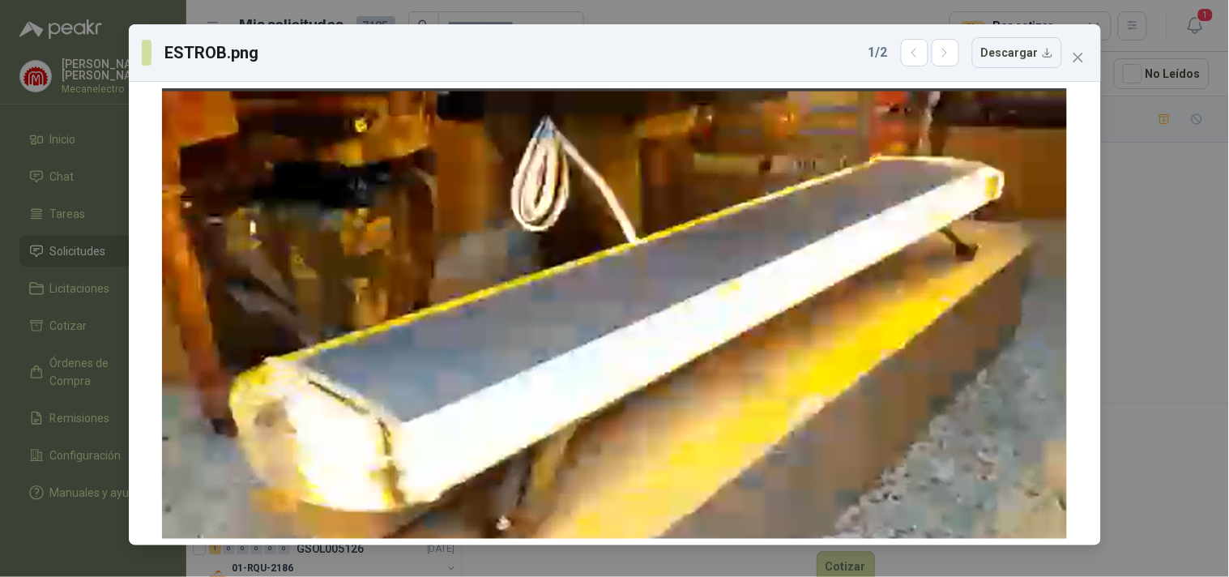
click at [1147, 298] on div "ESTROB.png 1 / 2 Descargar" at bounding box center [614, 288] width 1229 height 577
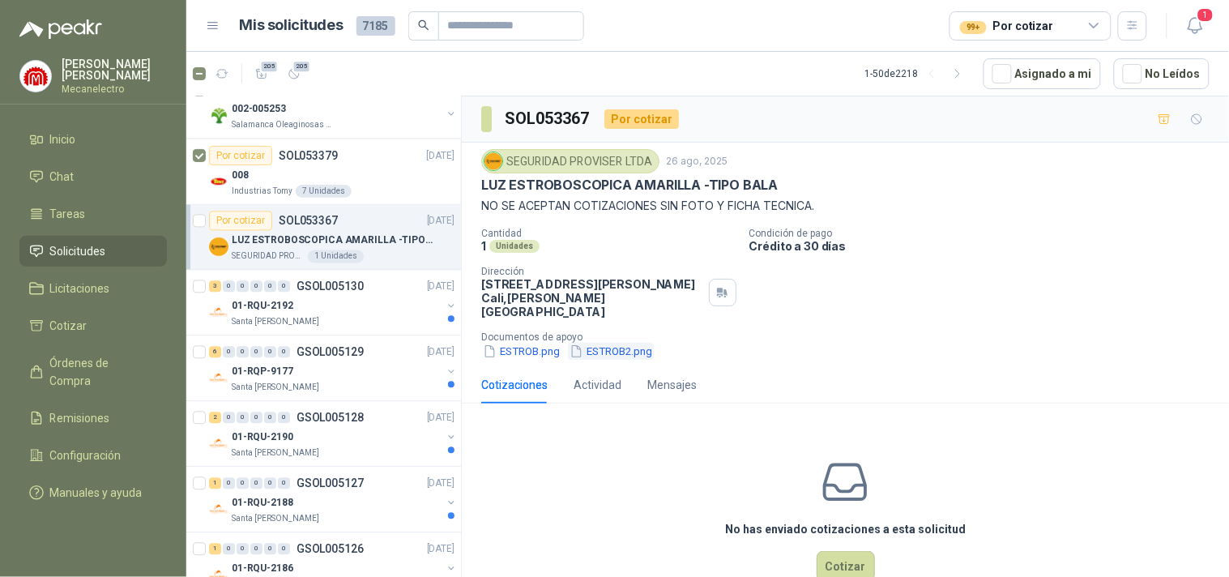
click at [621, 347] on button "ESTROB2.png" at bounding box center [611, 351] width 86 height 17
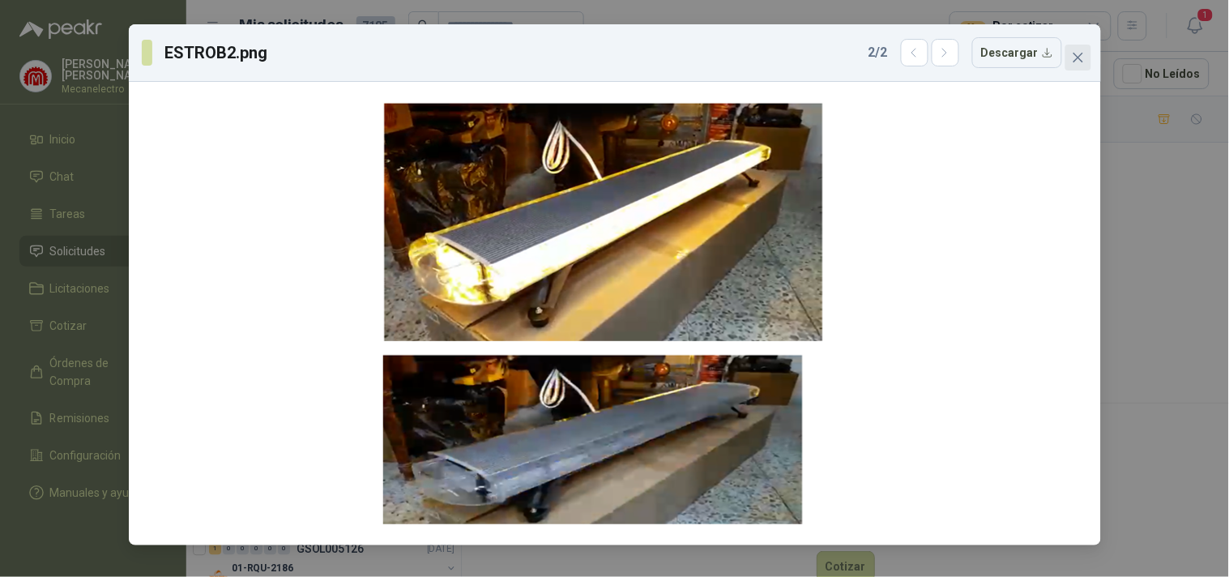
click at [1087, 58] on span "Close" at bounding box center [1078, 57] width 26 height 13
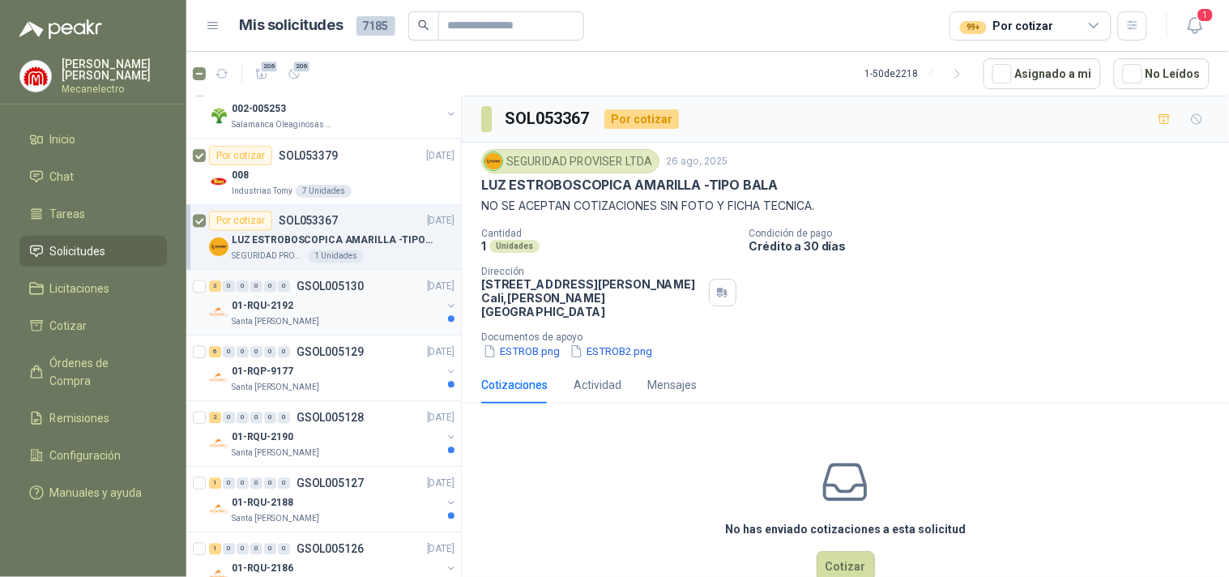
click at [348, 313] on div "01-RQU-2192" at bounding box center [337, 306] width 210 height 19
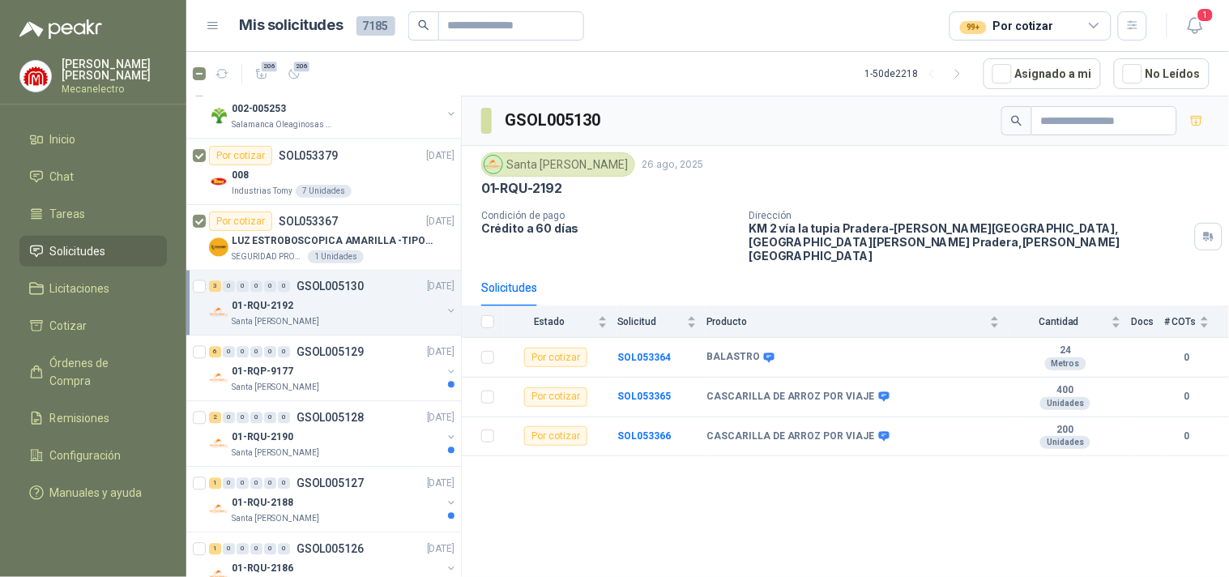
click at [348, 313] on div "01-RQU-2192" at bounding box center [337, 306] width 210 height 19
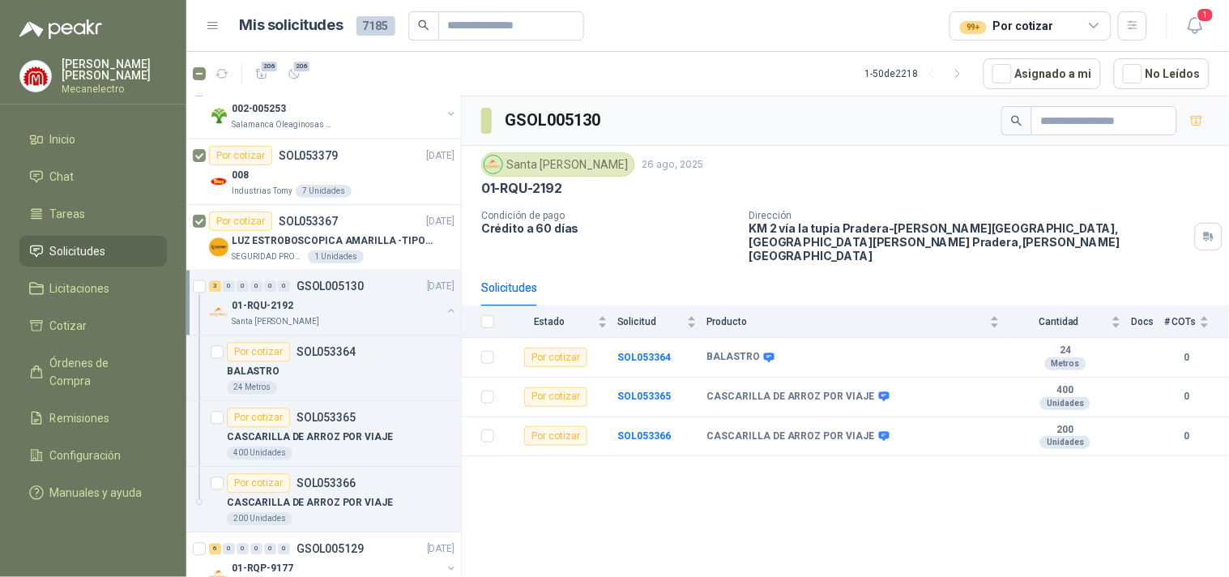
click at [393, 319] on div "Santa [PERSON_NAME]" at bounding box center [337, 322] width 210 height 13
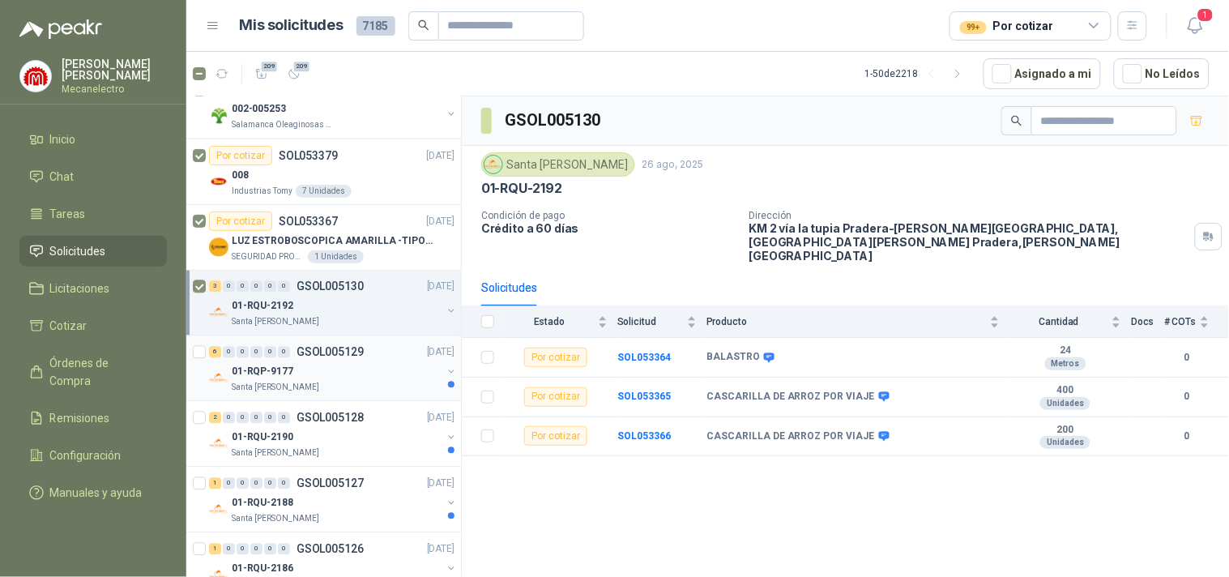
click at [318, 370] on div "01-RQP-9177" at bounding box center [337, 371] width 210 height 19
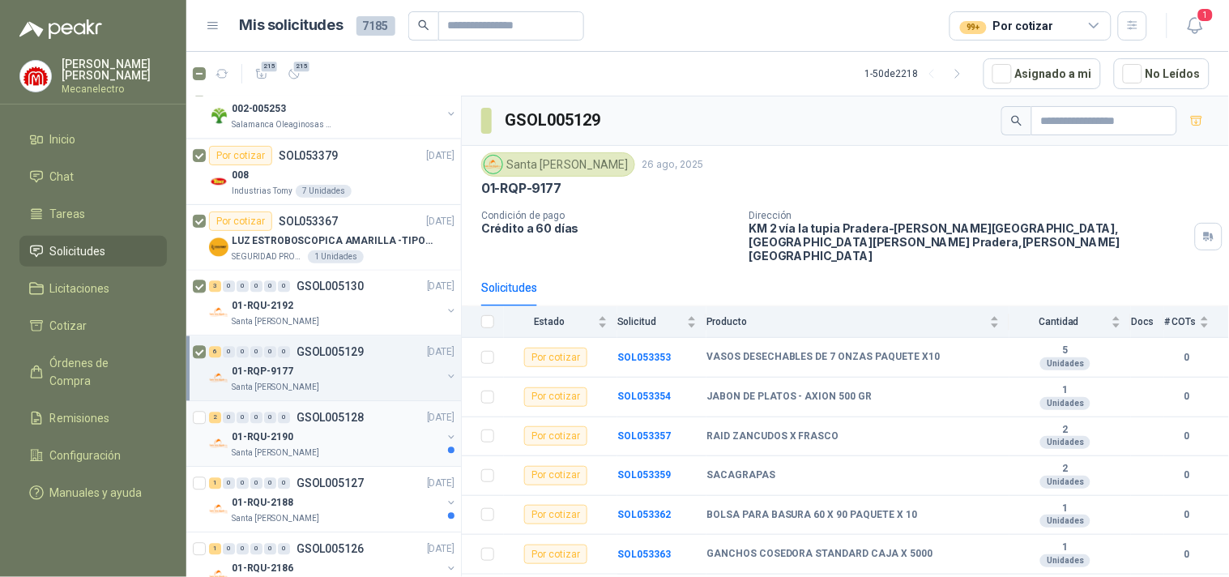
click at [344, 431] on div "01-RQU-2190" at bounding box center [337, 437] width 210 height 19
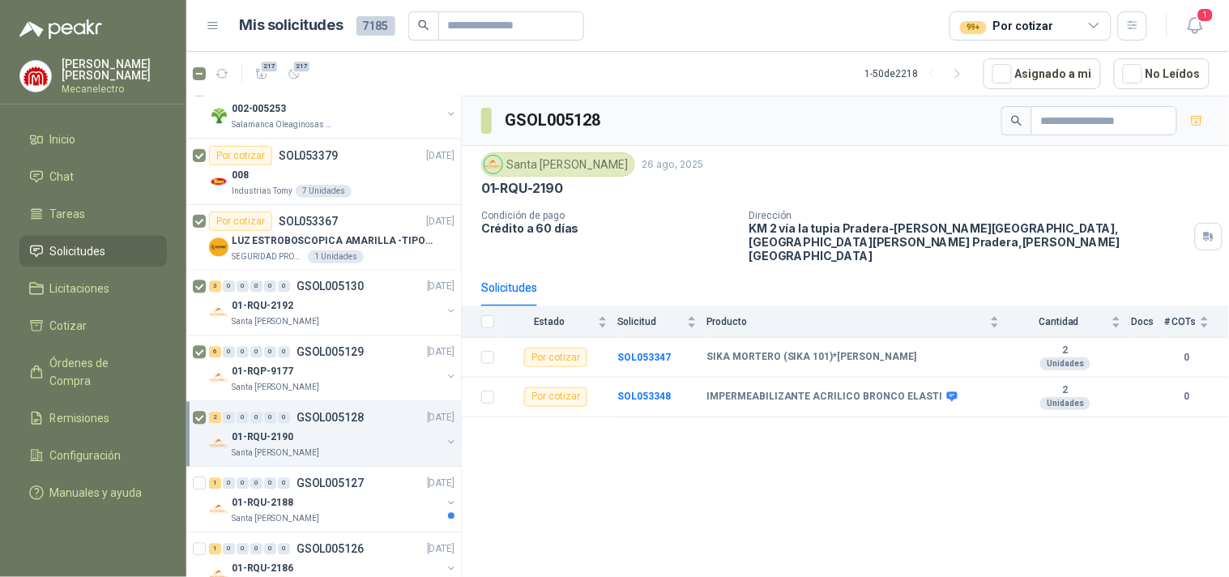
scroll to position [900, 0]
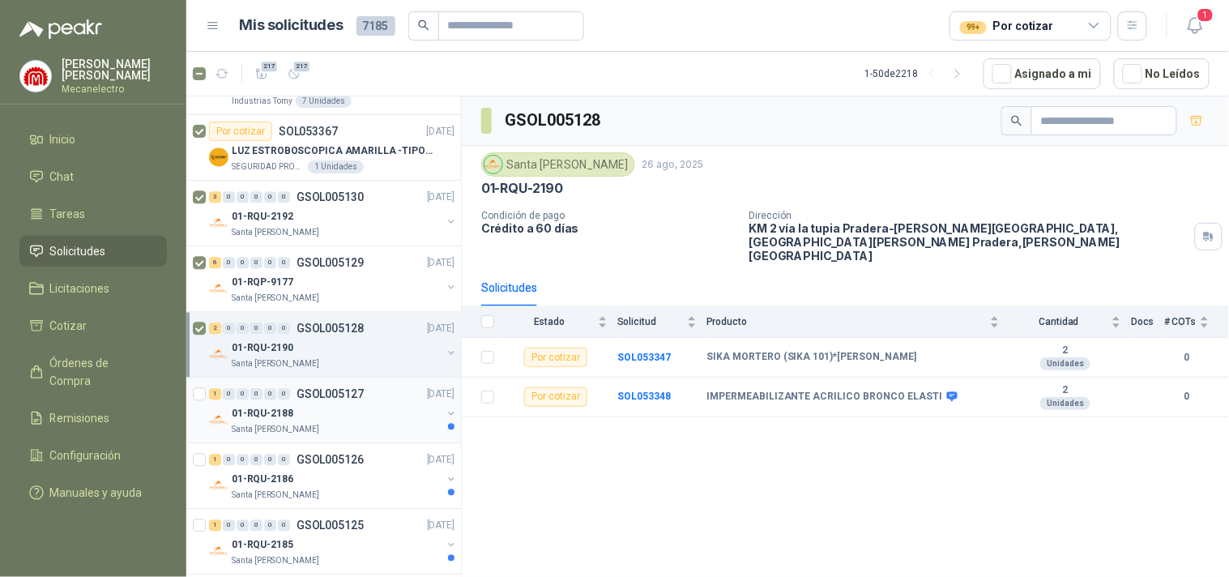
click at [361, 415] on div "01-RQU-2188" at bounding box center [337, 413] width 210 height 19
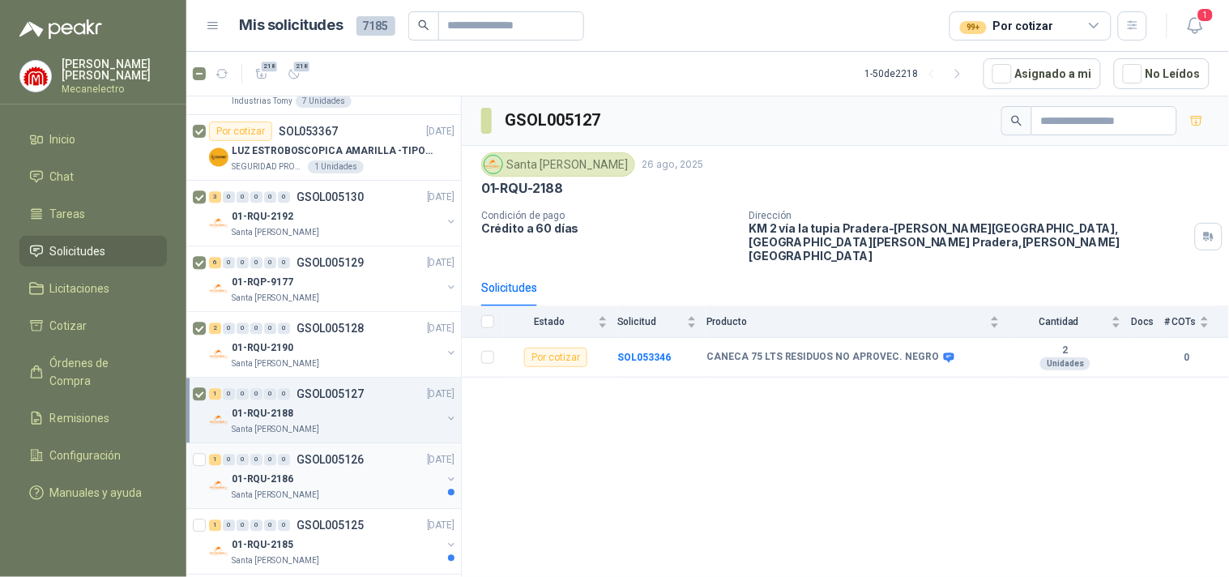
click at [355, 488] on div "01-RQU-2186" at bounding box center [337, 478] width 210 height 19
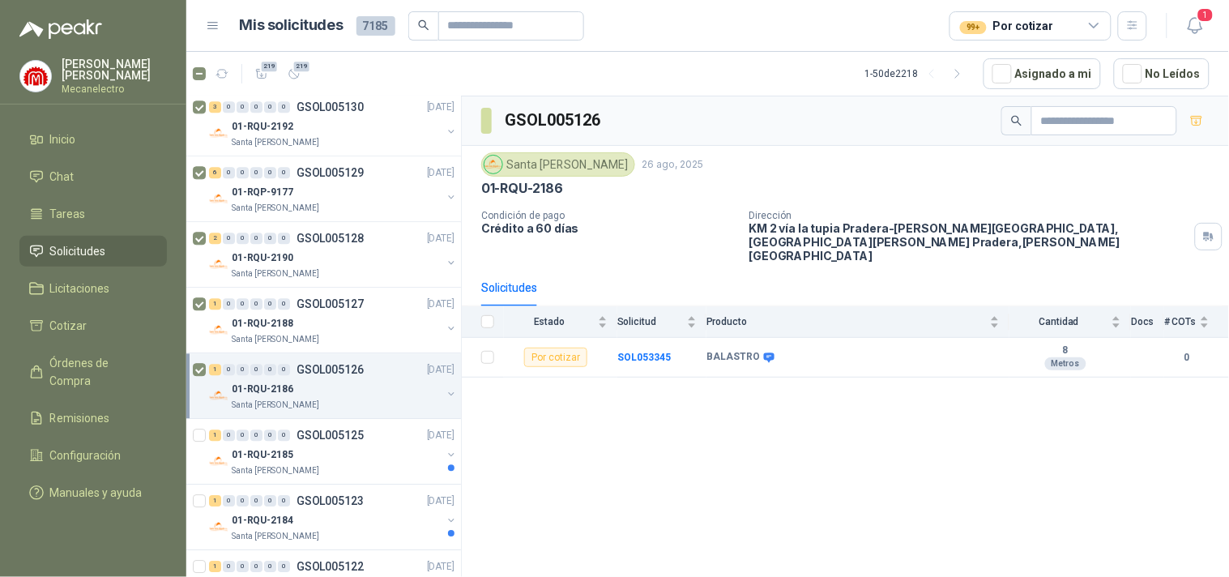
scroll to position [1080, 0]
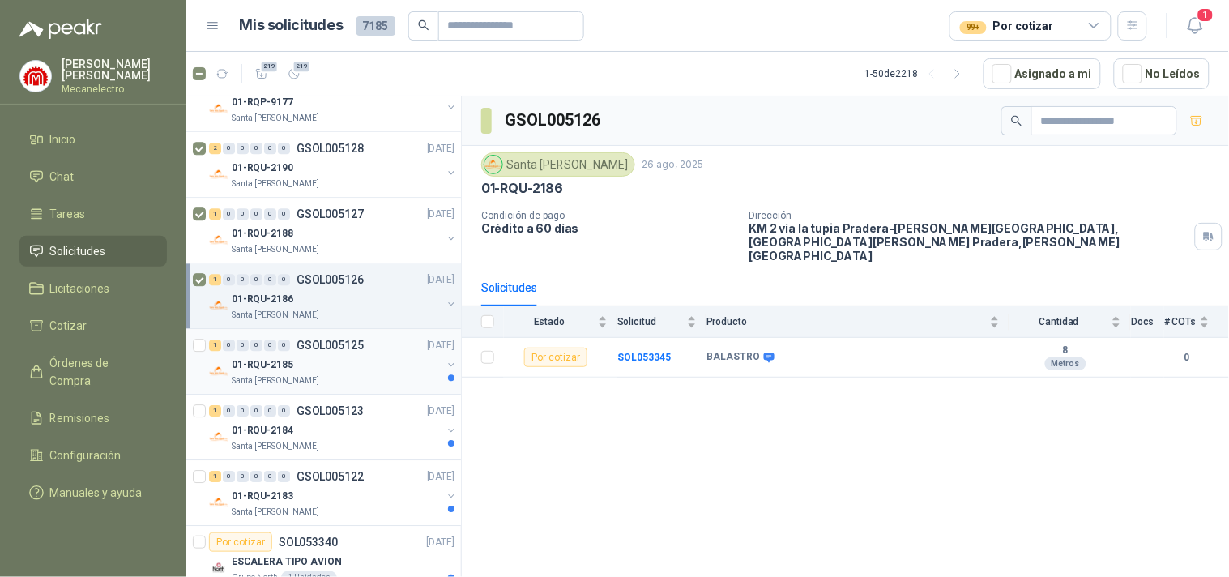
click at [360, 384] on div "Santa [PERSON_NAME]" at bounding box center [337, 380] width 210 height 13
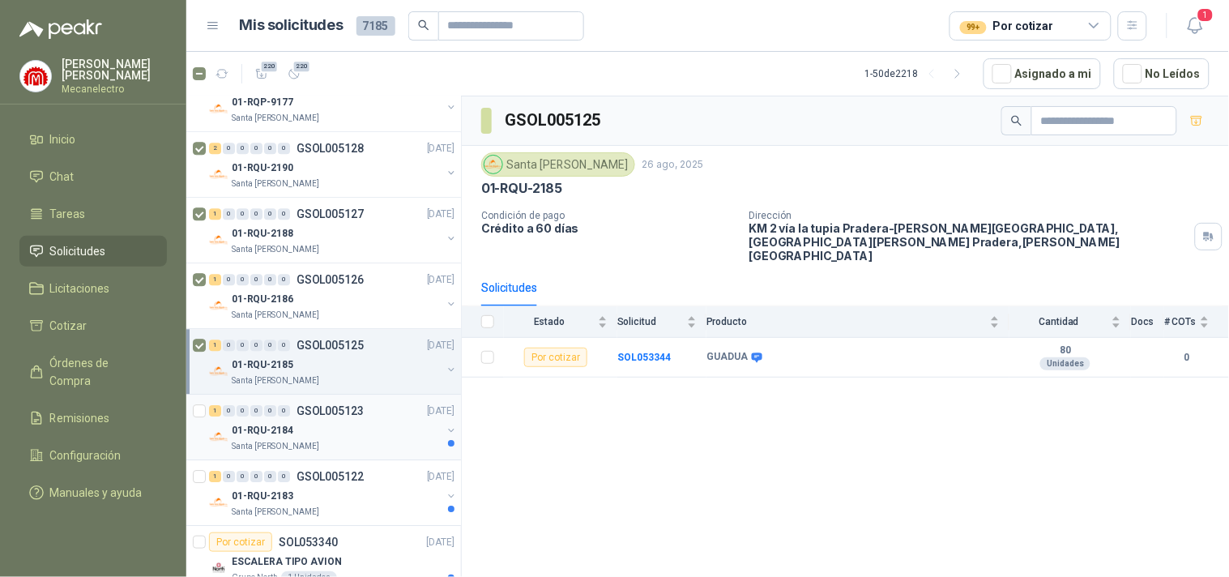
click at [361, 428] on div "01-RQU-2184" at bounding box center [337, 430] width 210 height 19
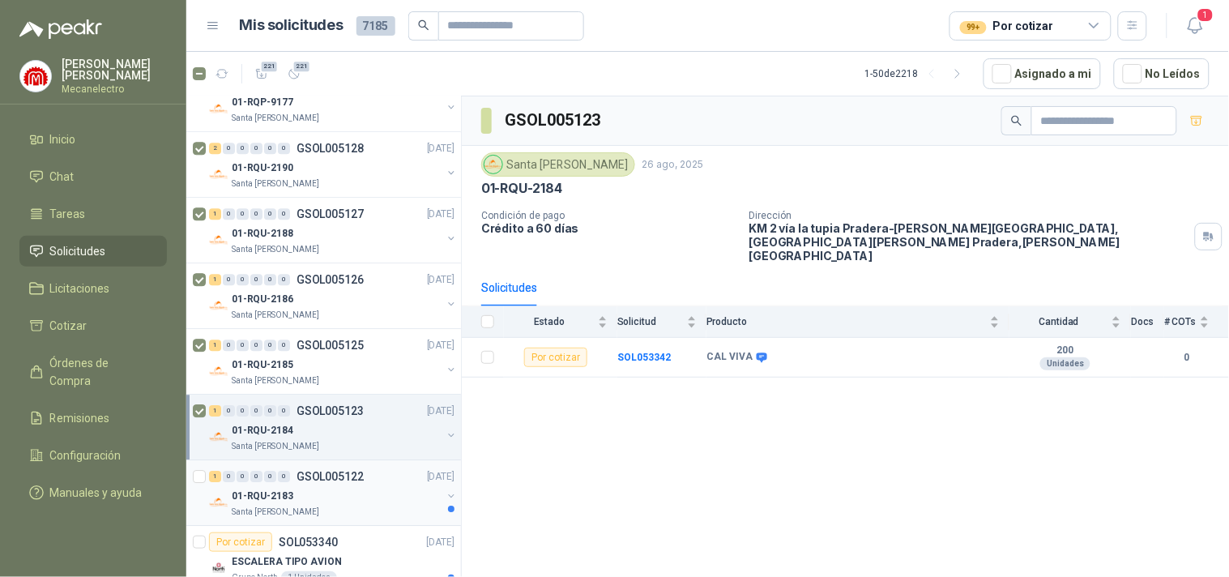
click at [339, 496] on div "01-RQU-2183" at bounding box center [337, 495] width 210 height 19
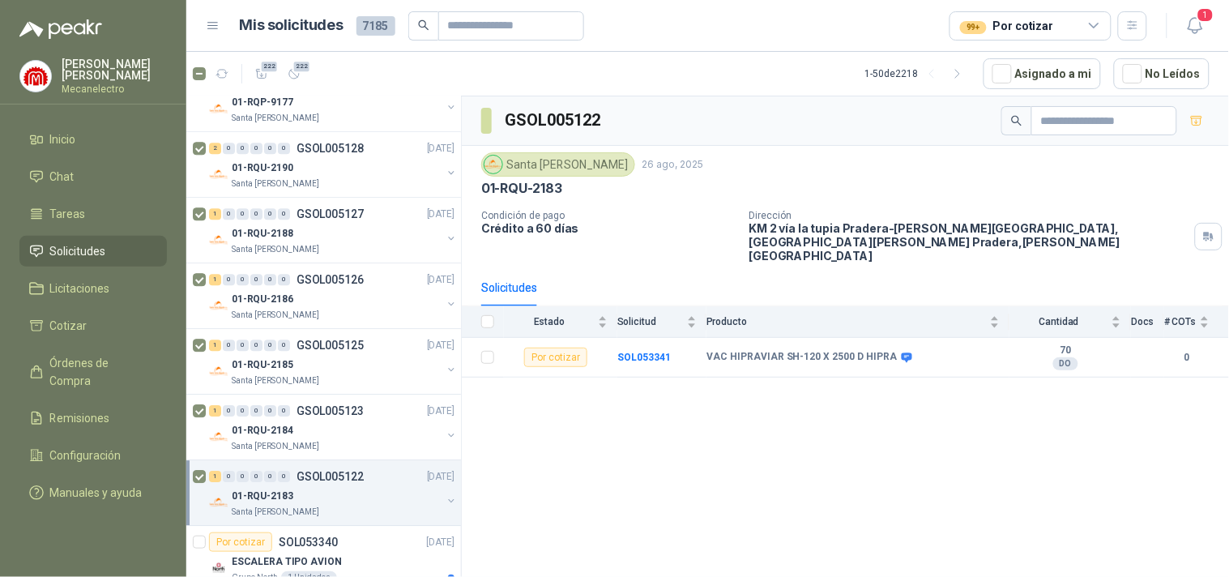
scroll to position [1260, 0]
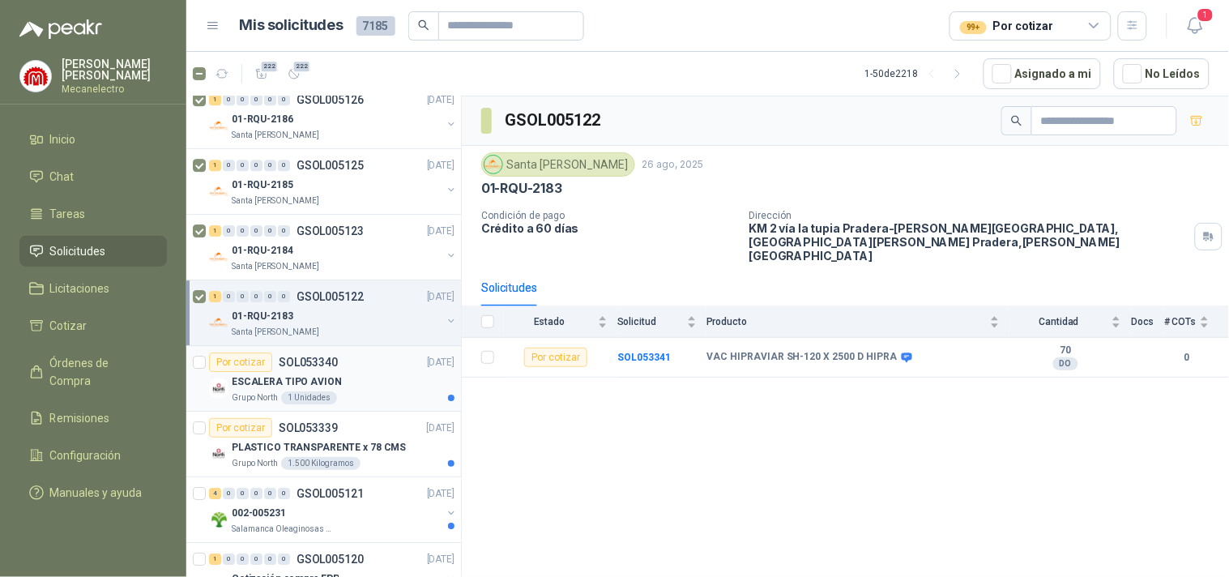
click at [366, 382] on div "ESCALERA TIPO AVION" at bounding box center [343, 381] width 223 height 19
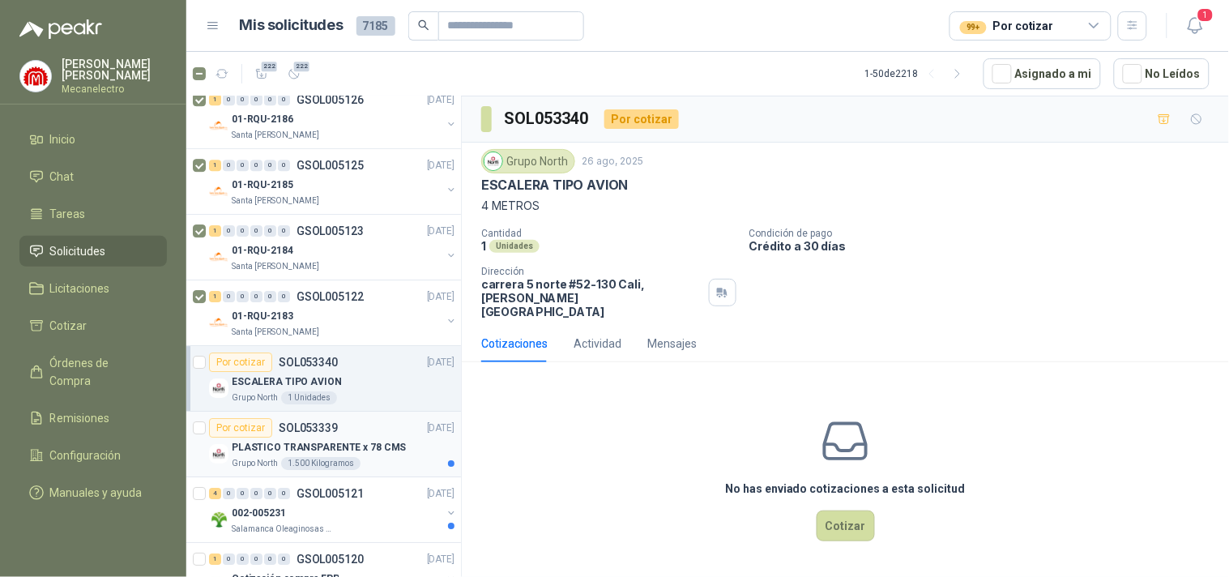
click at [362, 438] on div "Por cotizar SOL053339 [DATE]" at bounding box center [332, 427] width 246 height 19
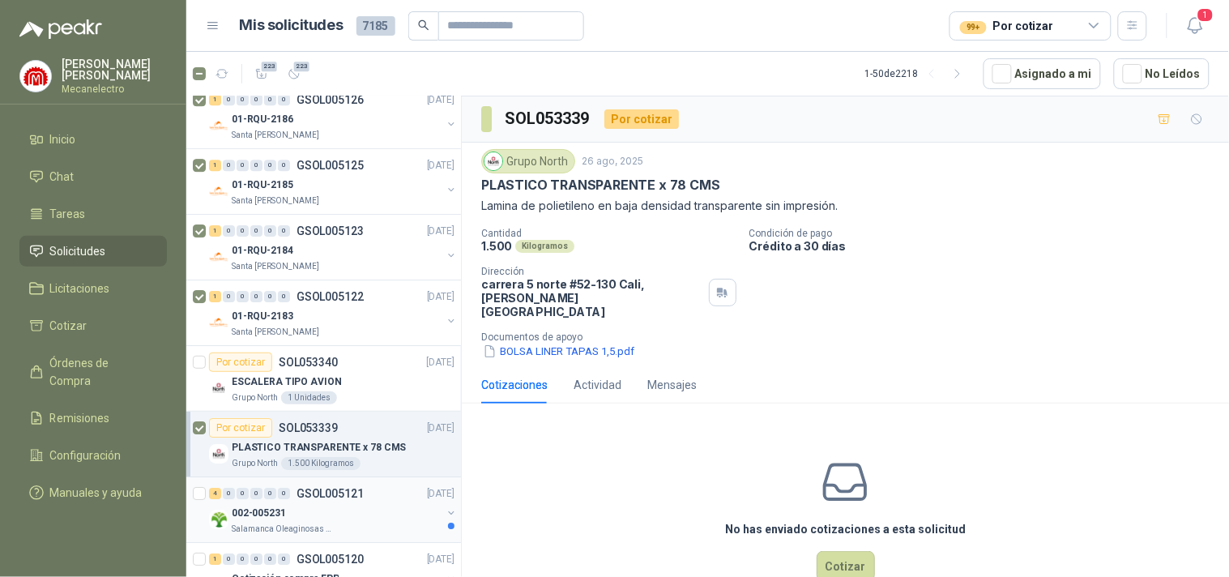
click at [318, 516] on div "002-005231" at bounding box center [337, 512] width 210 height 19
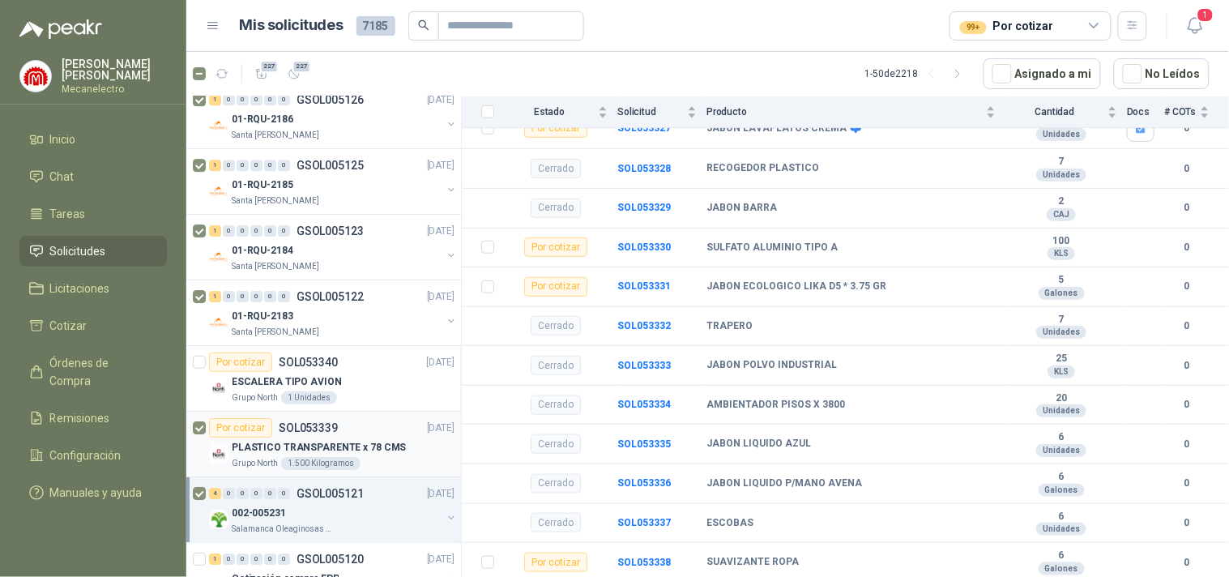
scroll to position [1440, 0]
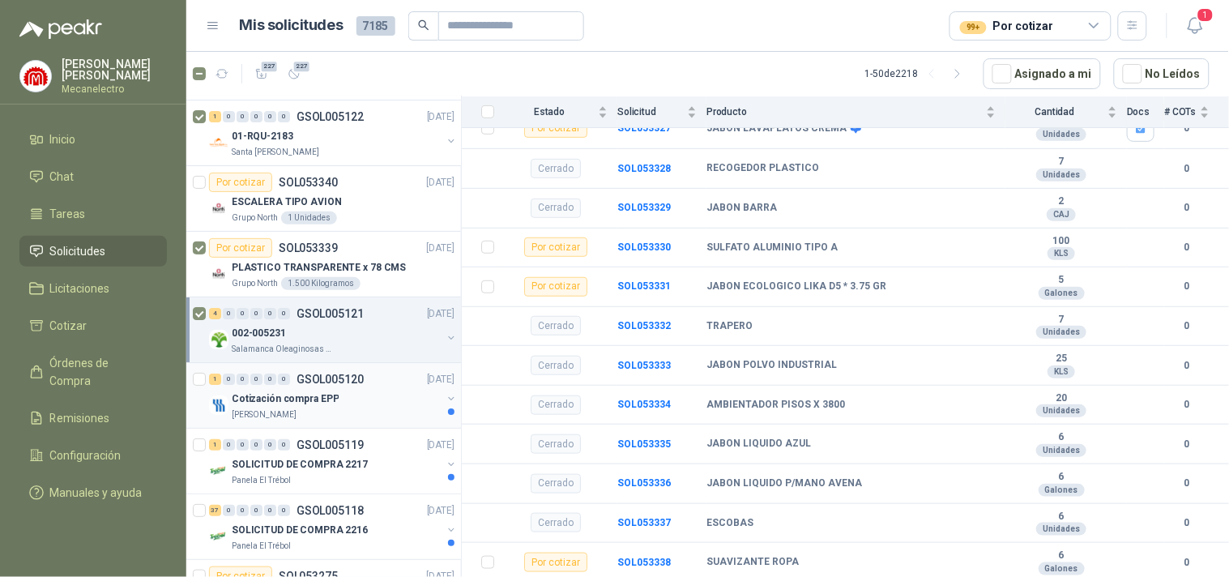
click at [361, 400] on div "Cotización compra EPP" at bounding box center [337, 398] width 210 height 19
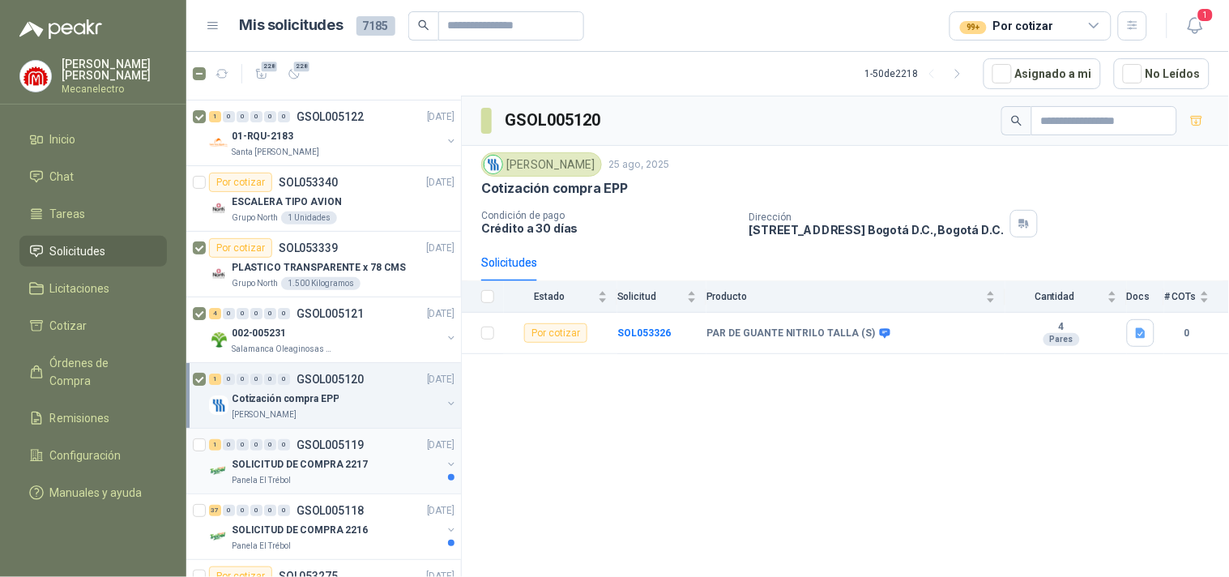
click at [326, 472] on p "SOLICITUD DE COMPRA 2217" at bounding box center [300, 464] width 136 height 15
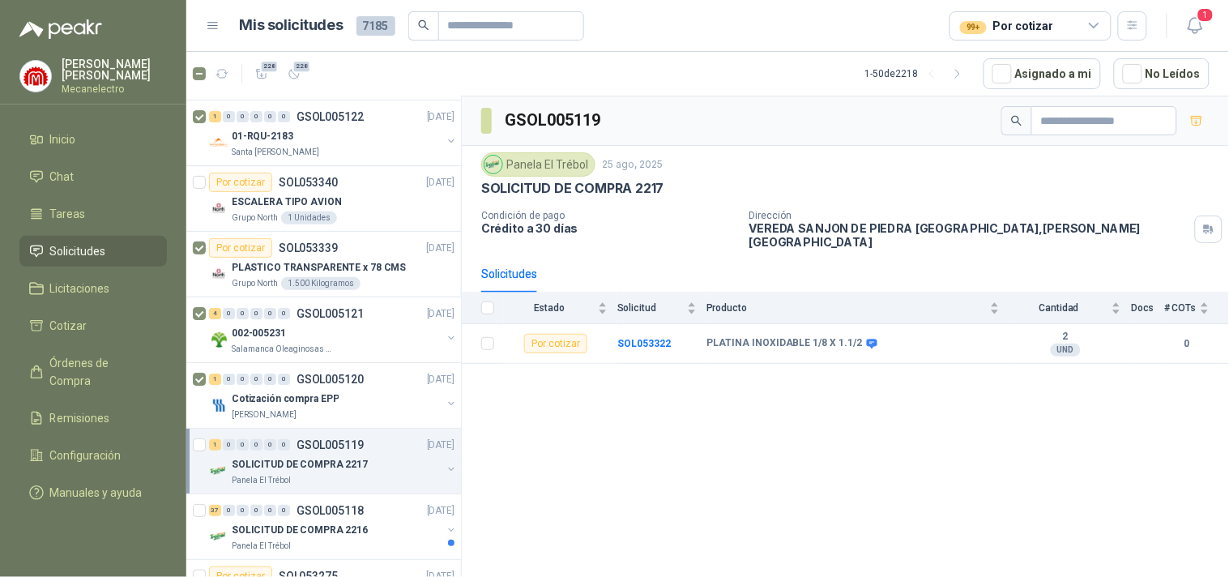
click at [206, 443] on div at bounding box center [201, 461] width 16 height 52
click at [346, 537] on p "SOLICITUD DE COMPRA 2216" at bounding box center [300, 530] width 136 height 15
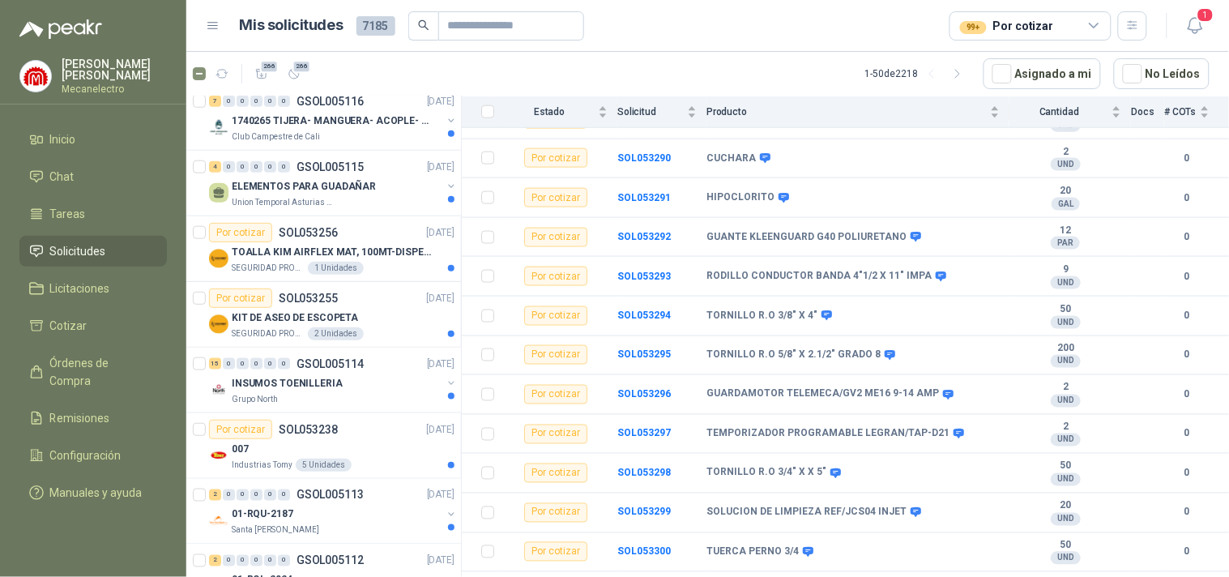
scroll to position [2070, 0]
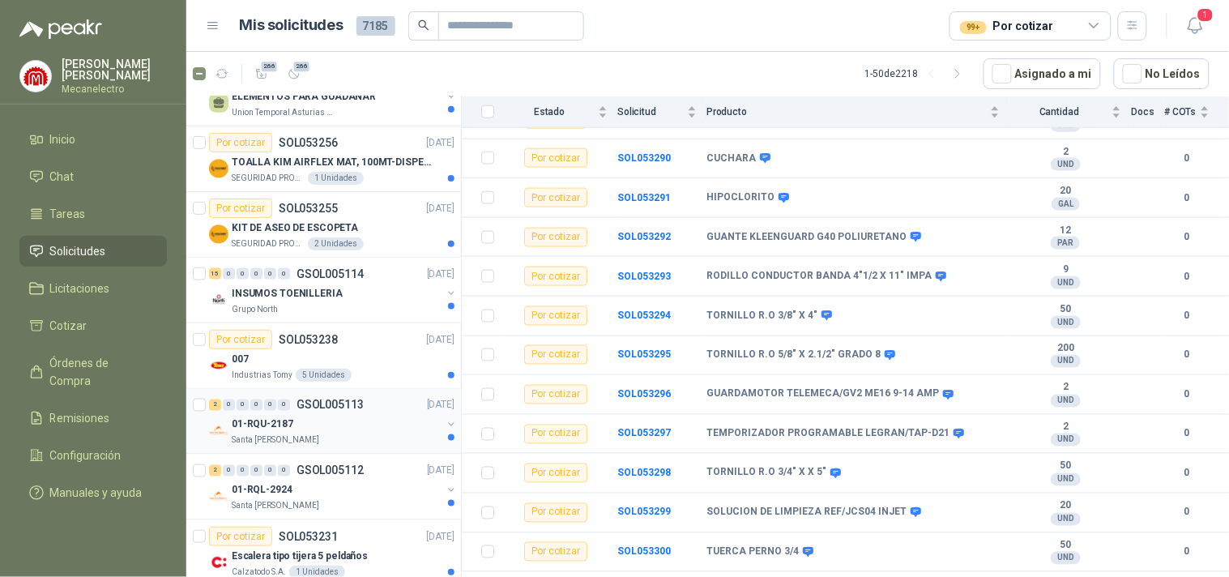
click at [363, 429] on div "01-RQU-2187" at bounding box center [337, 424] width 210 height 19
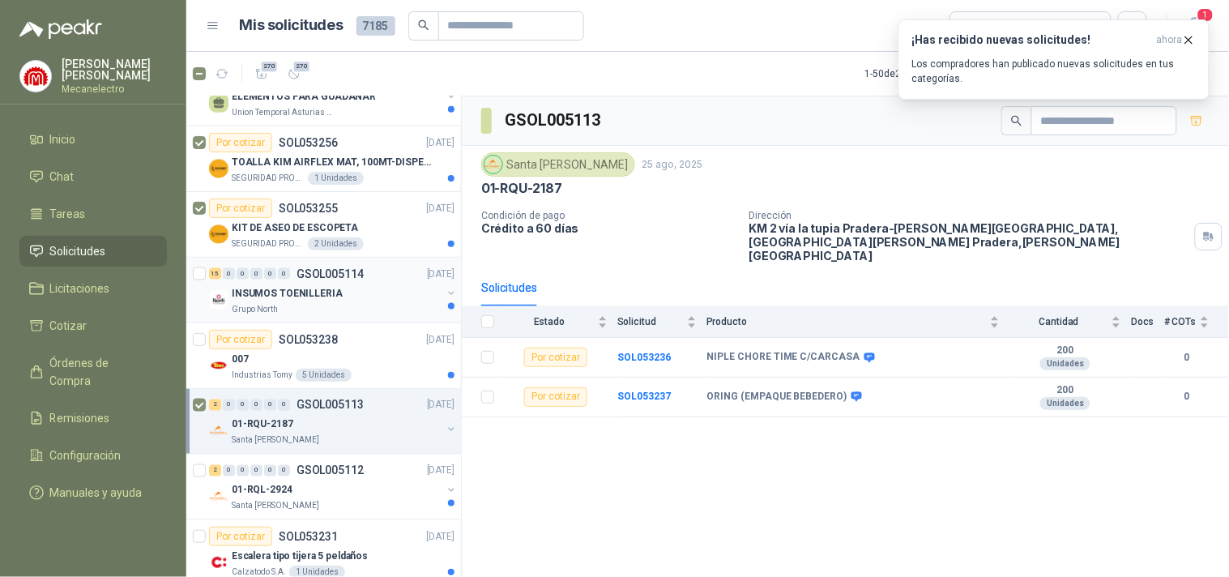
click at [196, 264] on div at bounding box center [201, 290] width 16 height 52
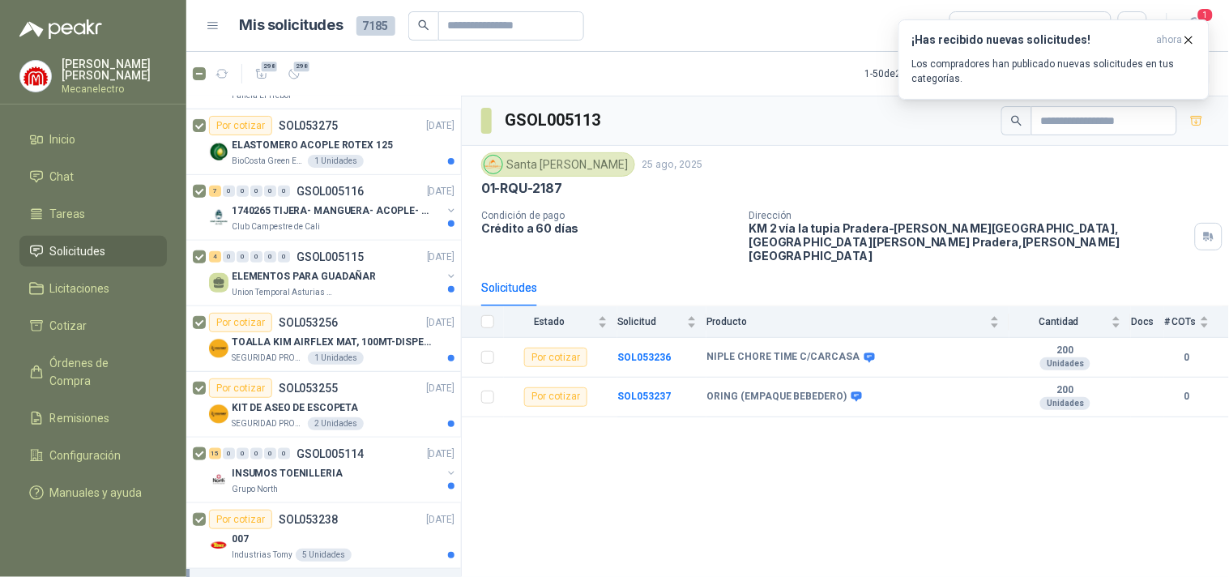
scroll to position [1620, 0]
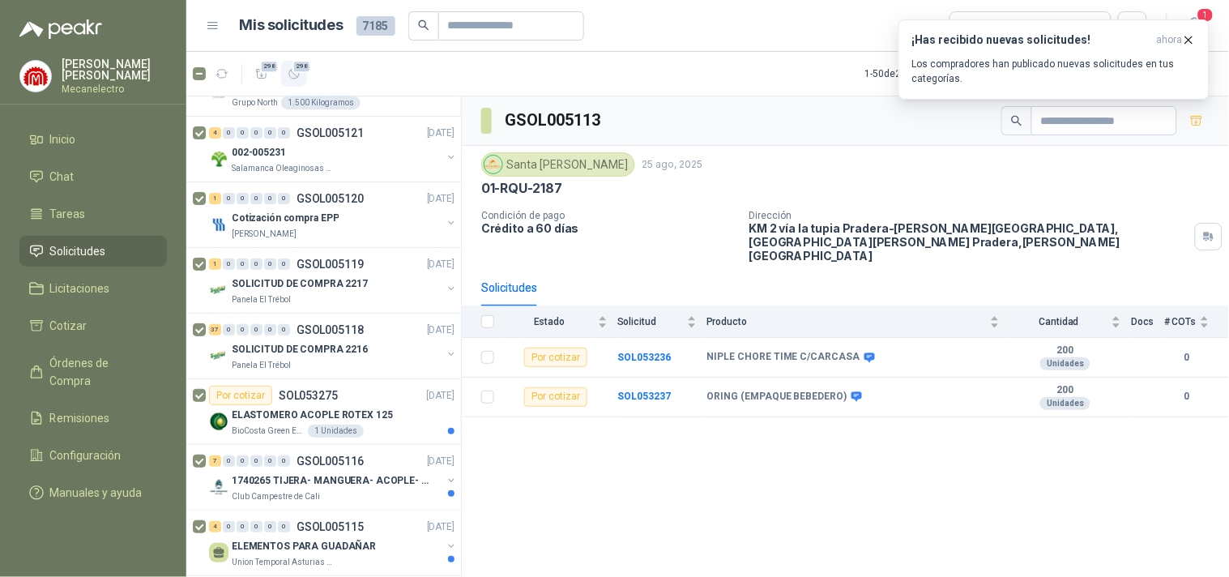
click at [297, 67] on span "298" at bounding box center [301, 66] width 19 height 13
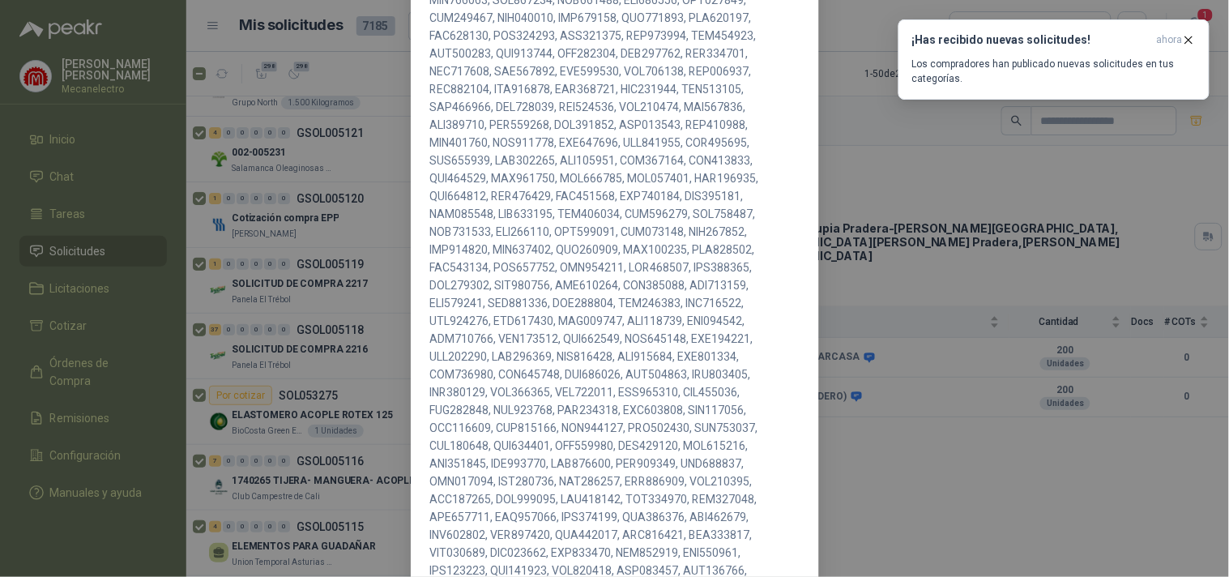
scroll to position [852, 0]
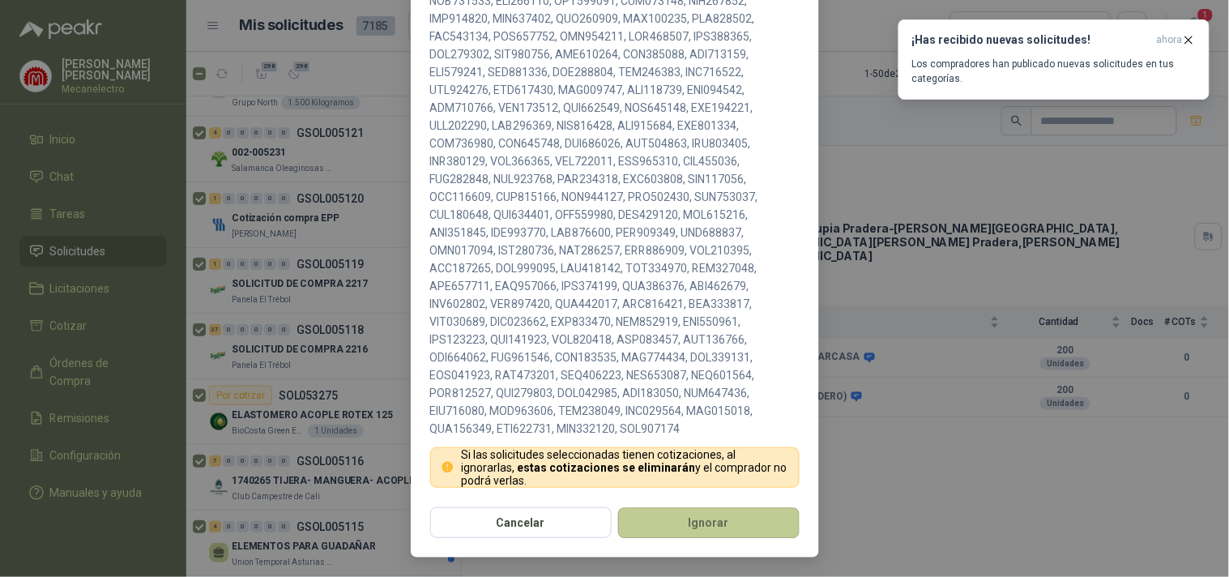
click at [733, 509] on button "Ignorar" at bounding box center [708, 522] width 181 height 31
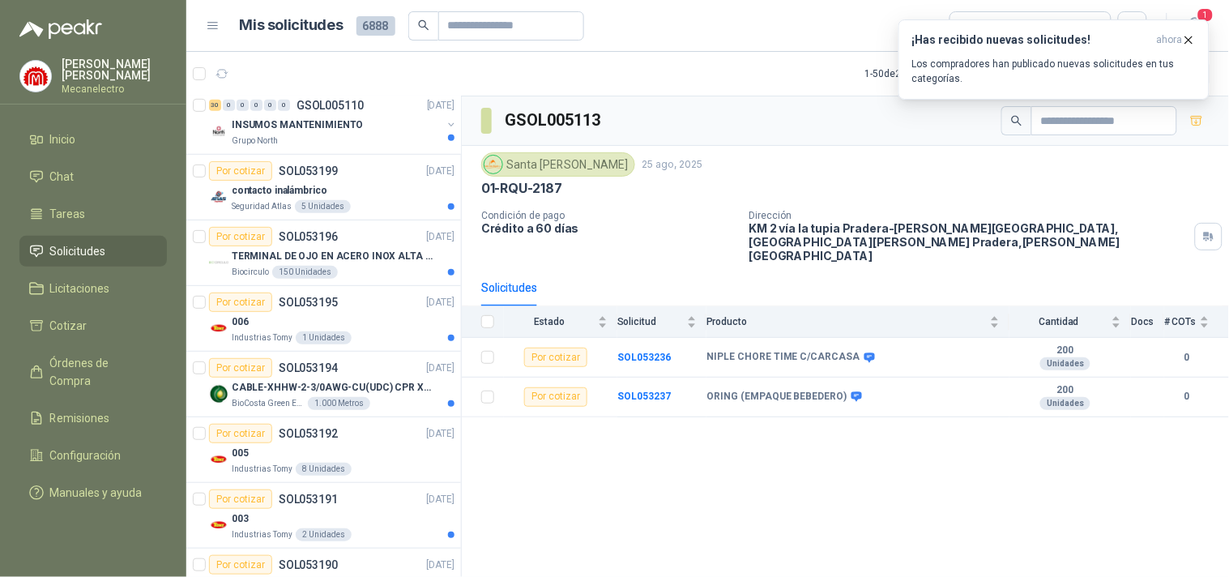
scroll to position [0, 0]
